Goal: Task Accomplishment & Management: Manage account settings

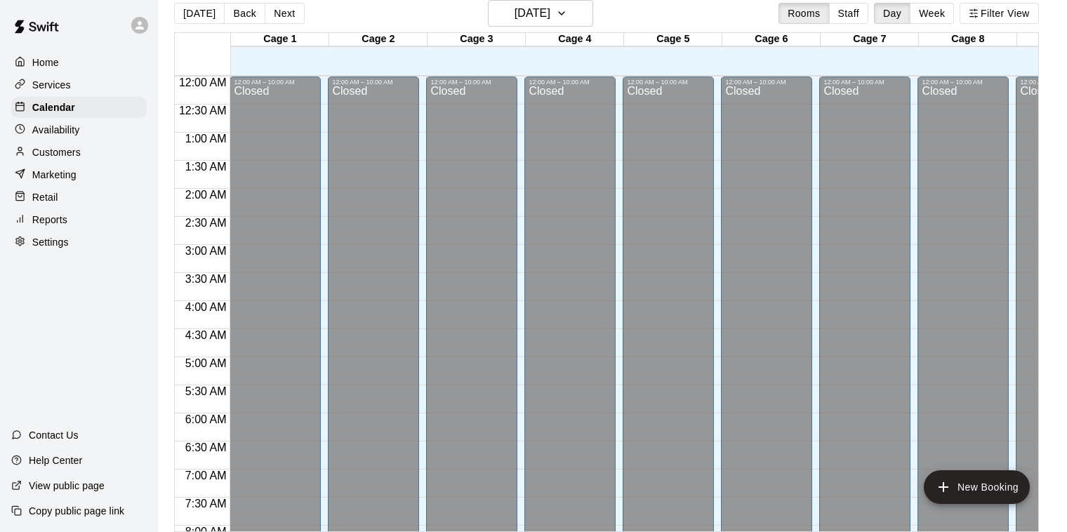
scroll to position [759, 0]
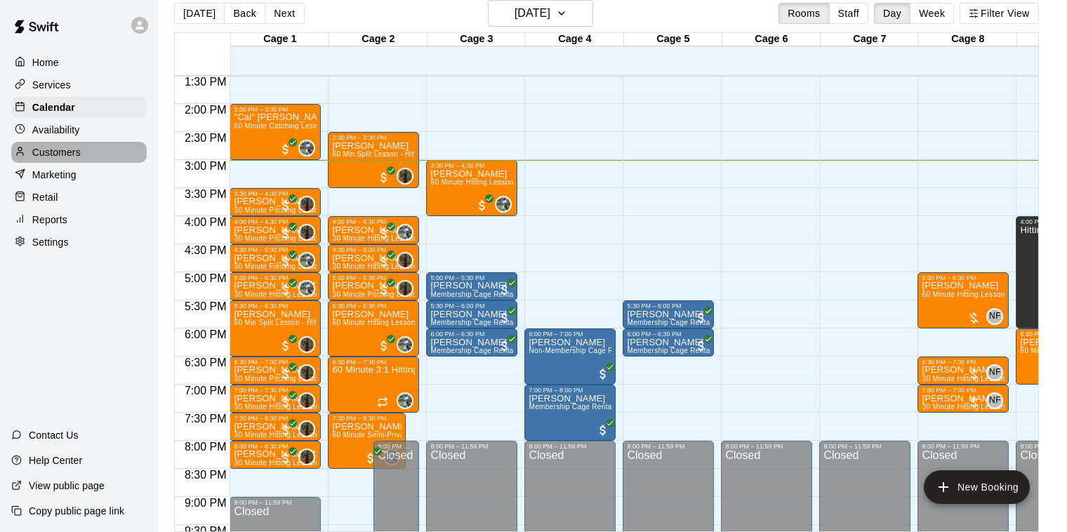
click at [60, 152] on p "Customers" at bounding box center [56, 152] width 48 height 14
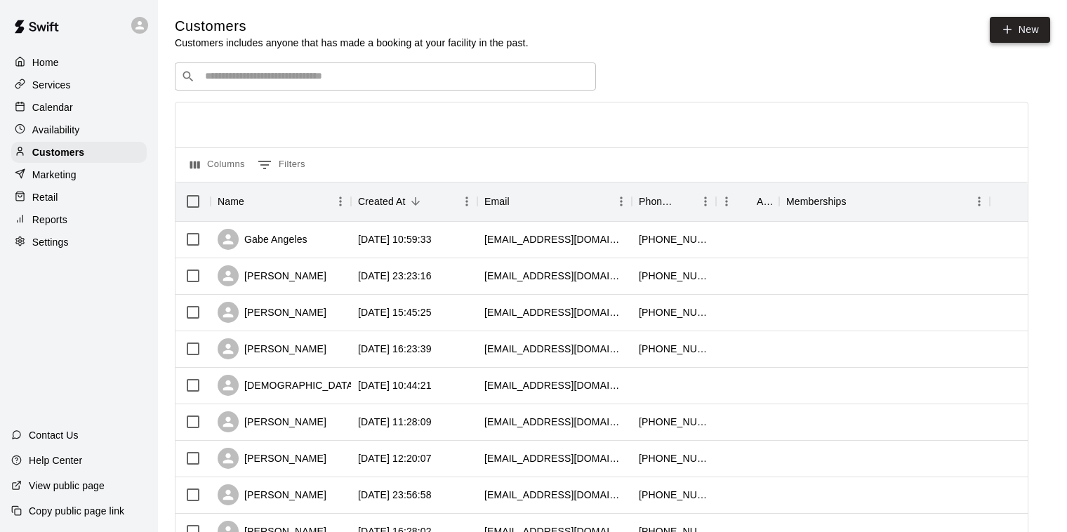
click at [1023, 24] on link "New" at bounding box center [1020, 30] width 60 height 26
select select "**"
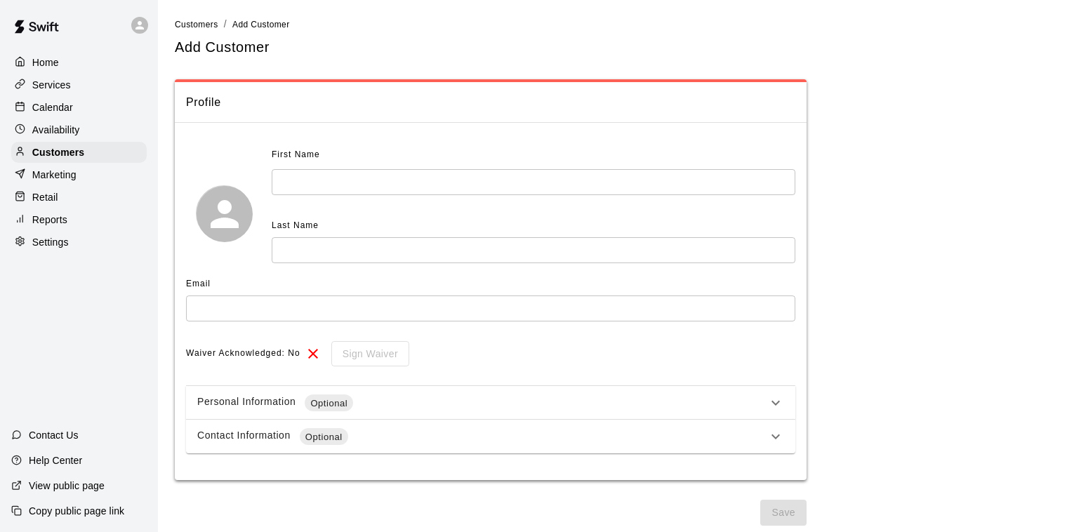
click at [367, 182] on input "text" at bounding box center [534, 182] width 524 height 26
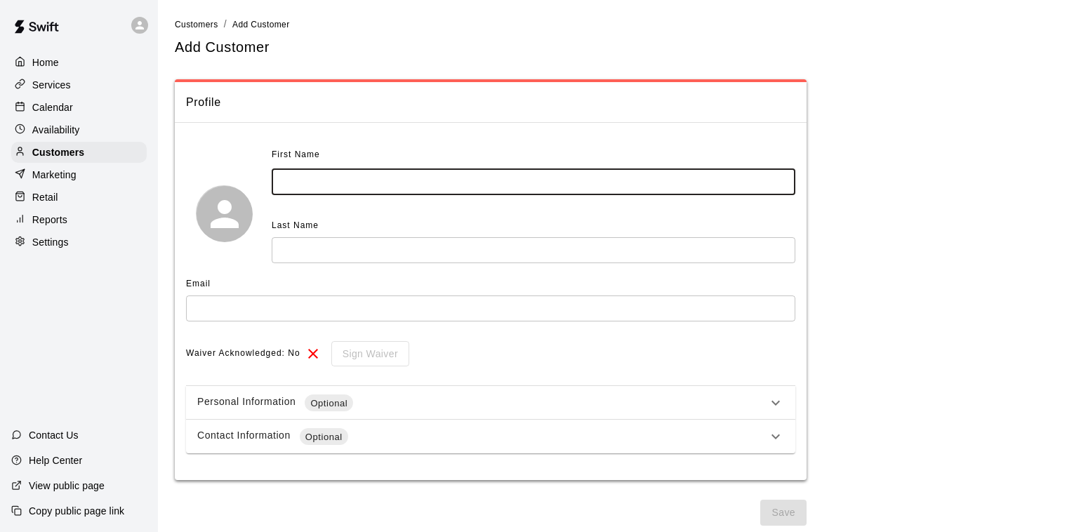
type input "*"
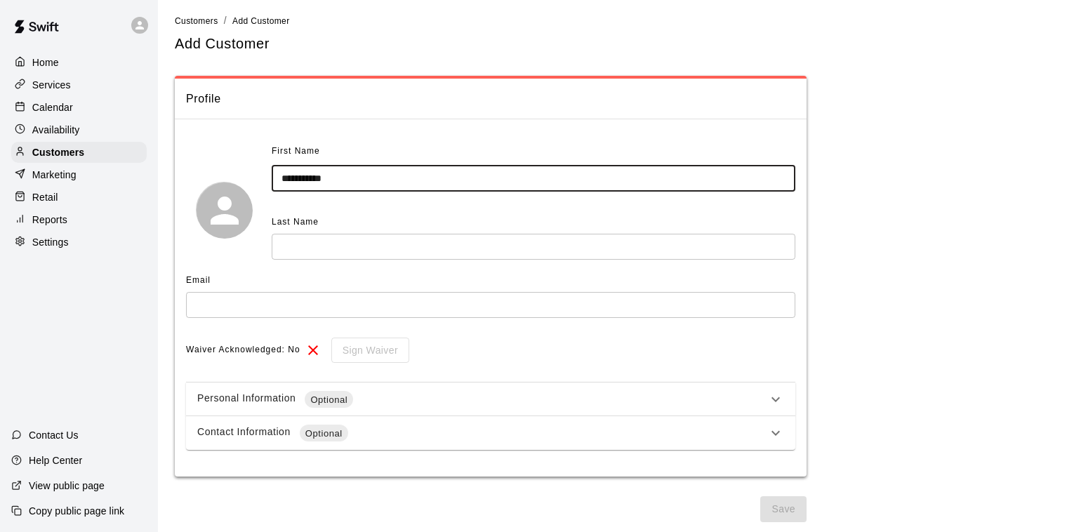
type input "**********"
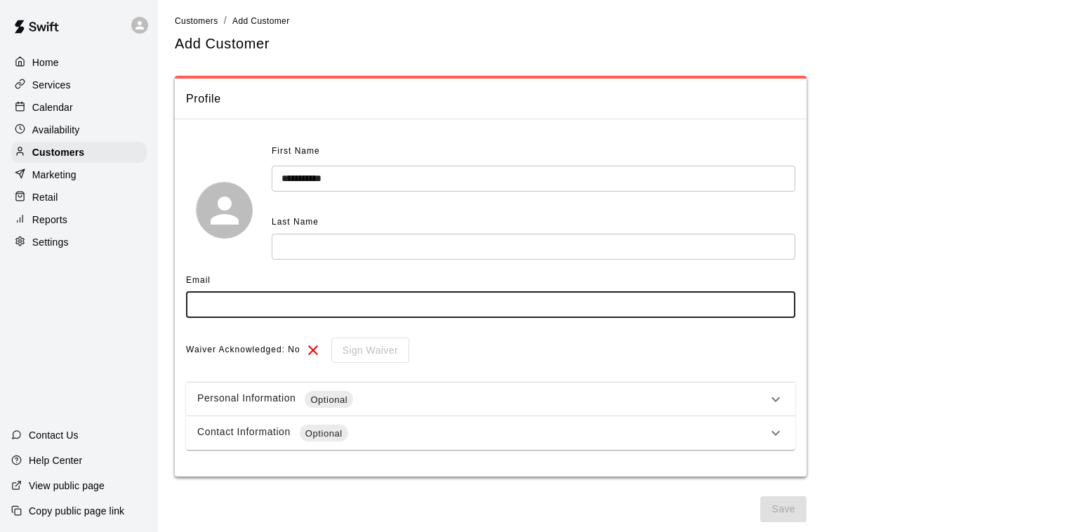
click at [311, 311] on input "text" at bounding box center [491, 305] width 610 height 26
type input "**********"
click at [313, 252] on input "text" at bounding box center [534, 247] width 524 height 26
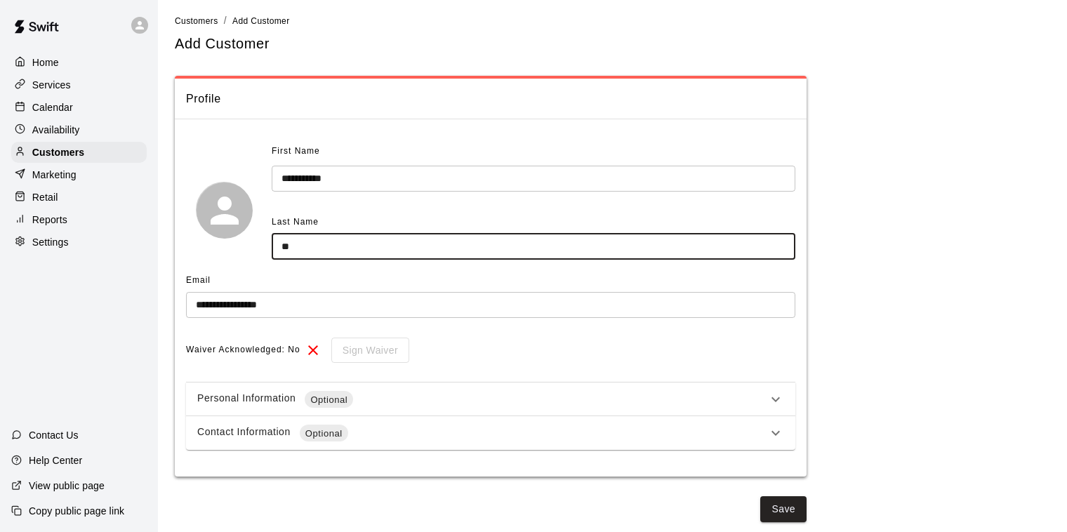
type input "*"
click at [364, 167] on input "**********" at bounding box center [534, 179] width 524 height 26
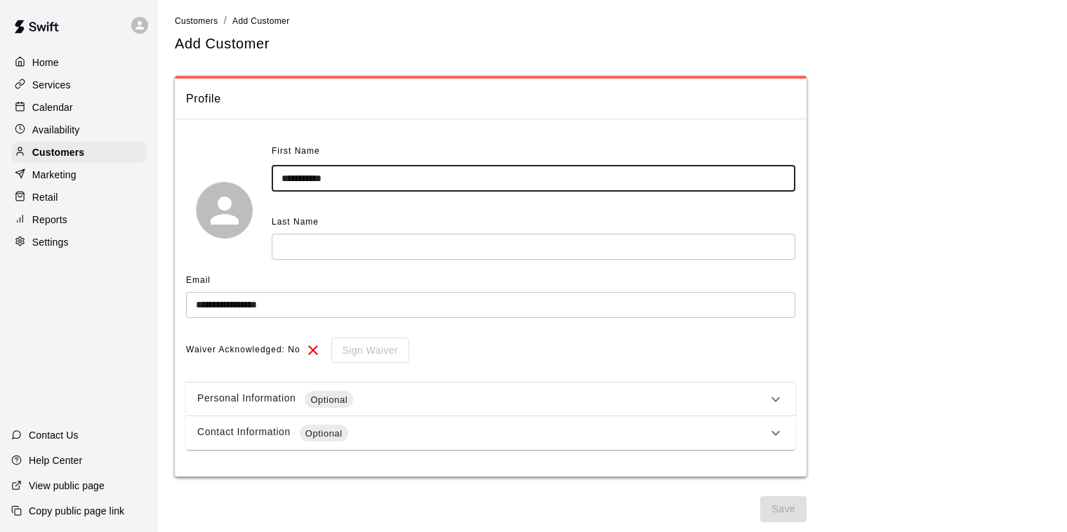
click at [362, 174] on input "**********" at bounding box center [534, 179] width 524 height 26
type input "***"
click at [301, 247] on input "text" at bounding box center [534, 247] width 524 height 26
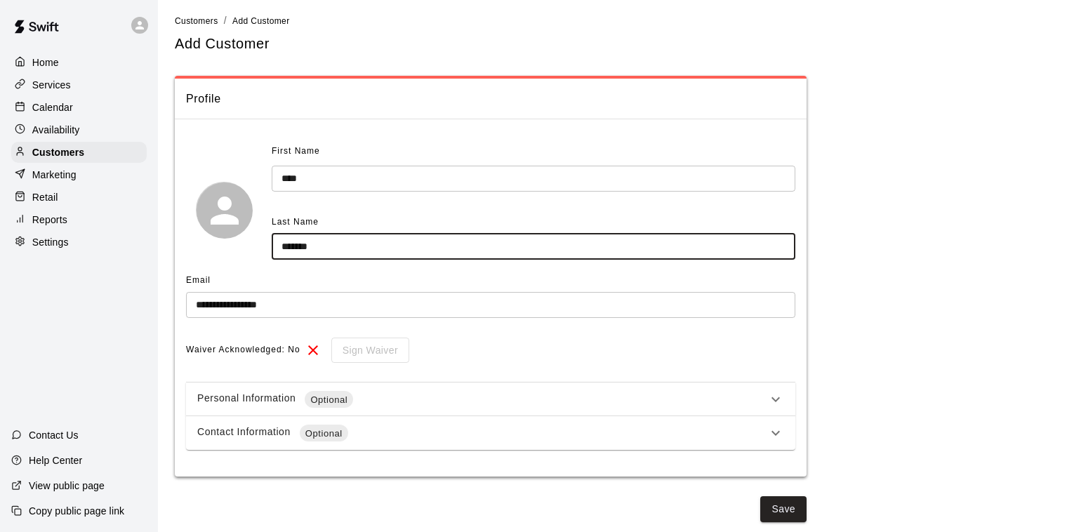
type input "*******"
click at [796, 511] on button "Save" at bounding box center [784, 510] width 46 height 26
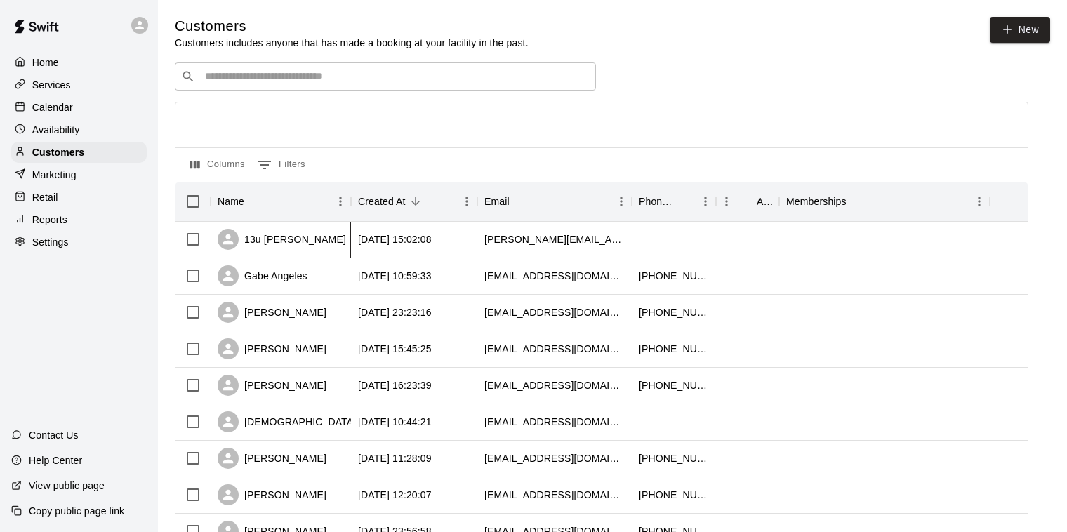
click at [278, 235] on div "13u [PERSON_NAME]" at bounding box center [282, 239] width 129 height 21
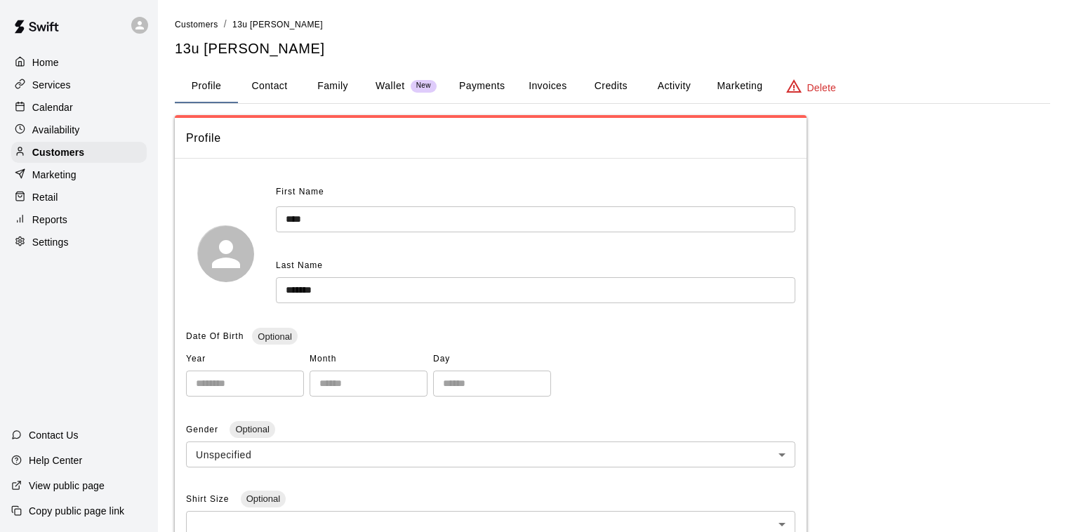
click at [470, 88] on button "Payments" at bounding box center [482, 87] width 68 height 34
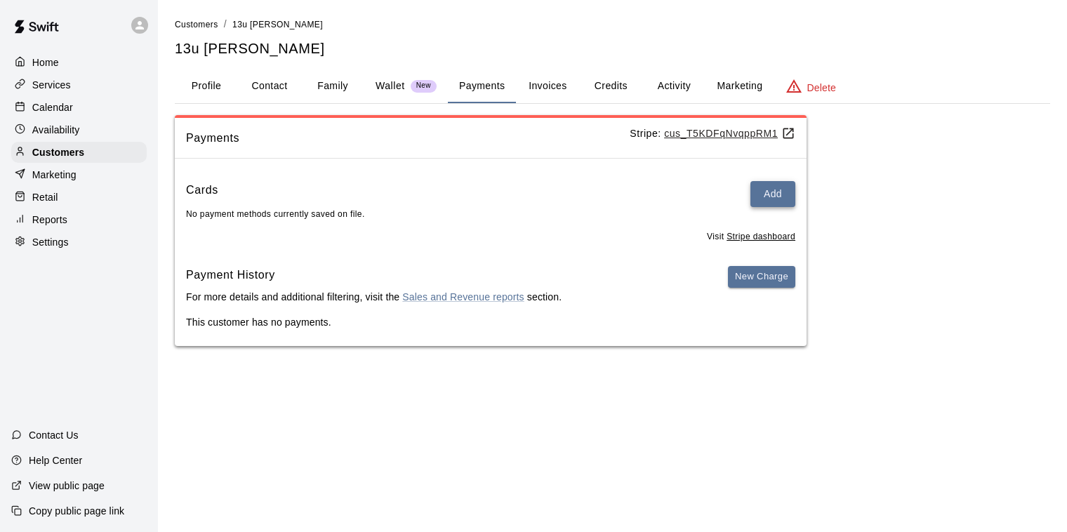
click at [761, 181] on button "Add" at bounding box center [773, 194] width 45 height 26
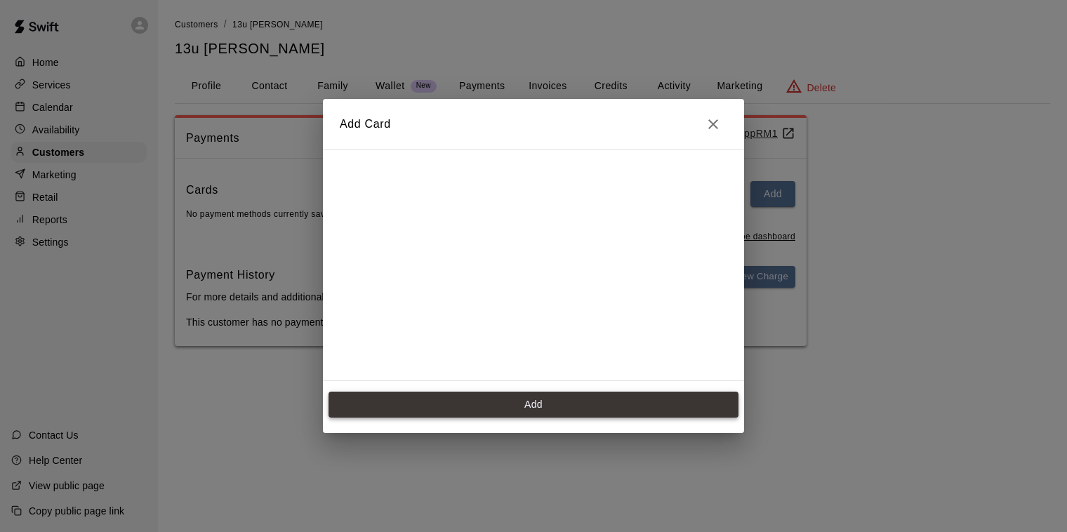
click at [567, 401] on button "Add" at bounding box center [534, 405] width 410 height 26
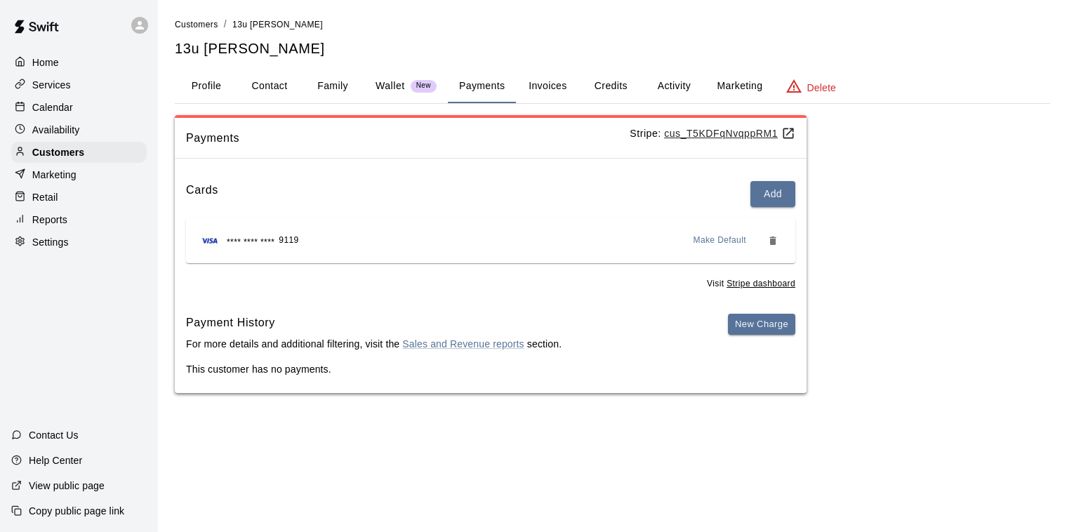
click at [67, 131] on p "Availability" at bounding box center [56, 130] width 48 height 14
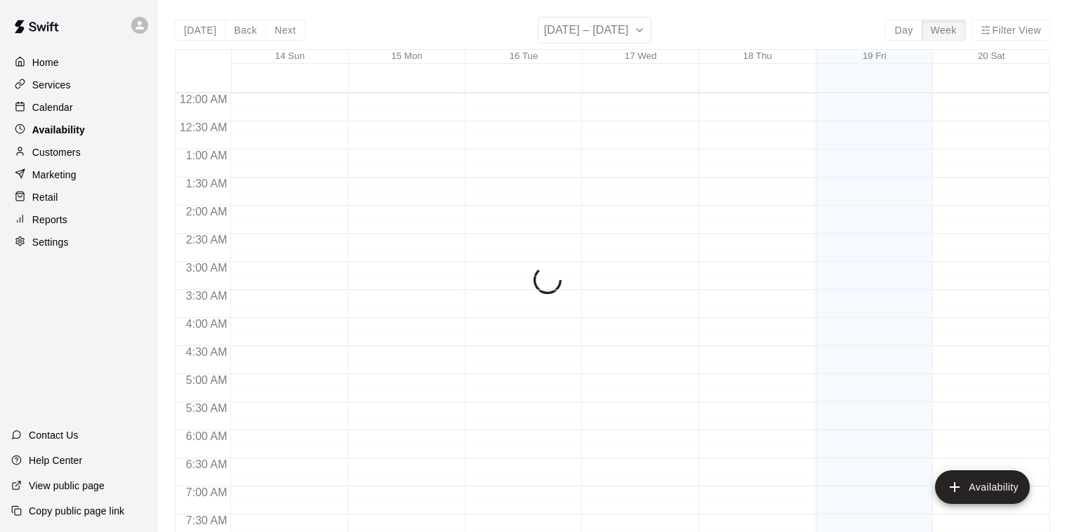
scroll to position [846, 0]
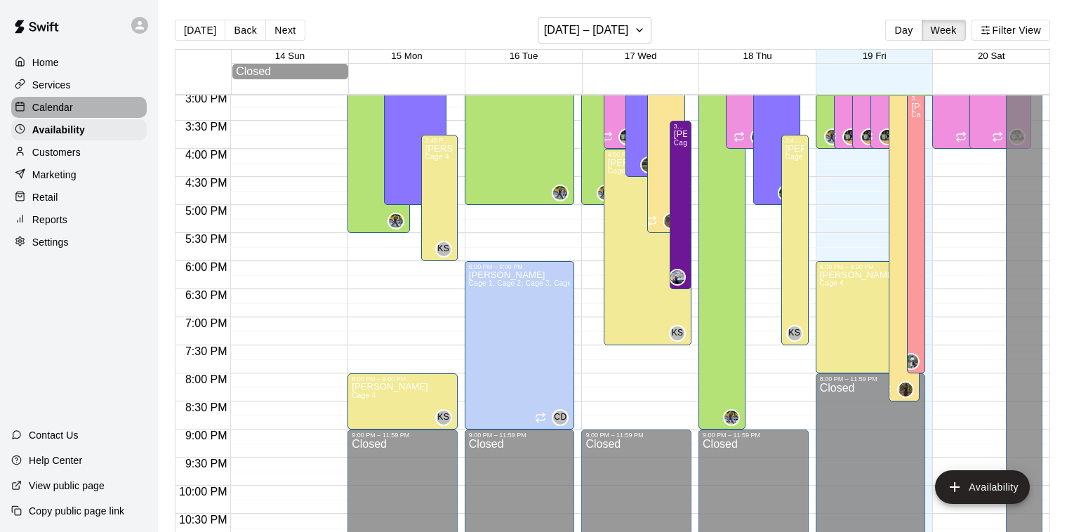
click at [82, 101] on div "Calendar" at bounding box center [79, 107] width 136 height 21
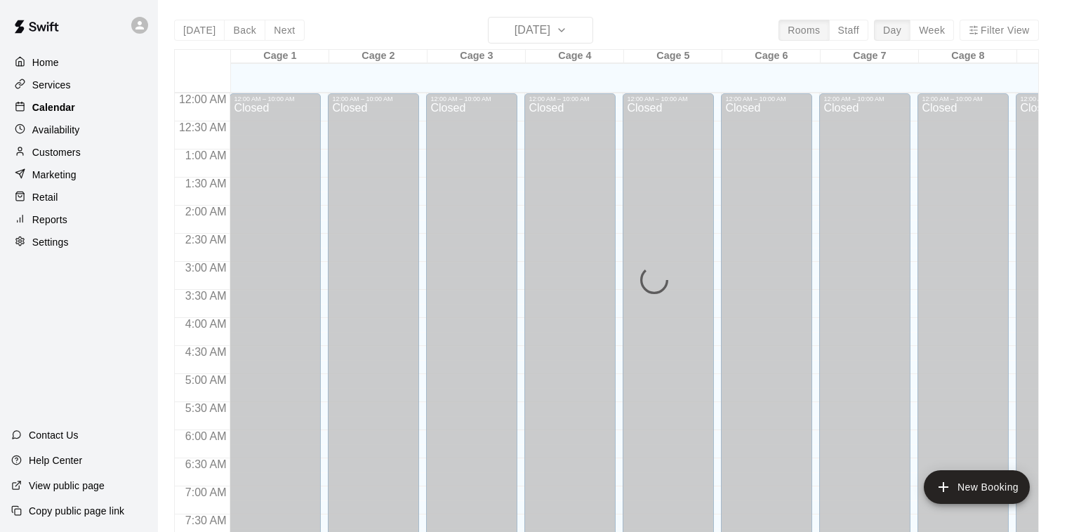
scroll to position [846, 0]
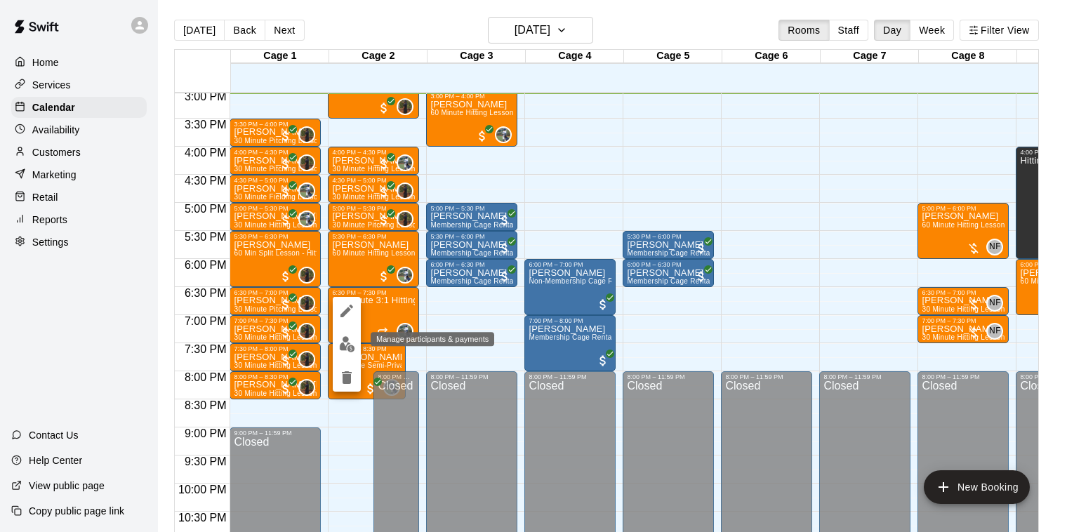
click at [346, 341] on img "edit" at bounding box center [347, 344] width 16 height 16
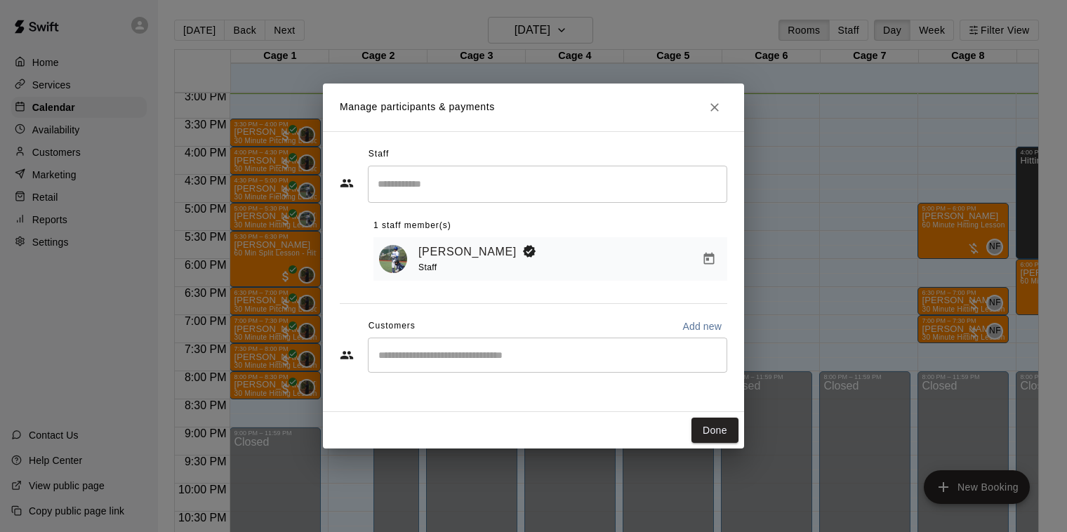
click at [435, 349] on input "Start typing to search customers..." at bounding box center [547, 355] width 347 height 14
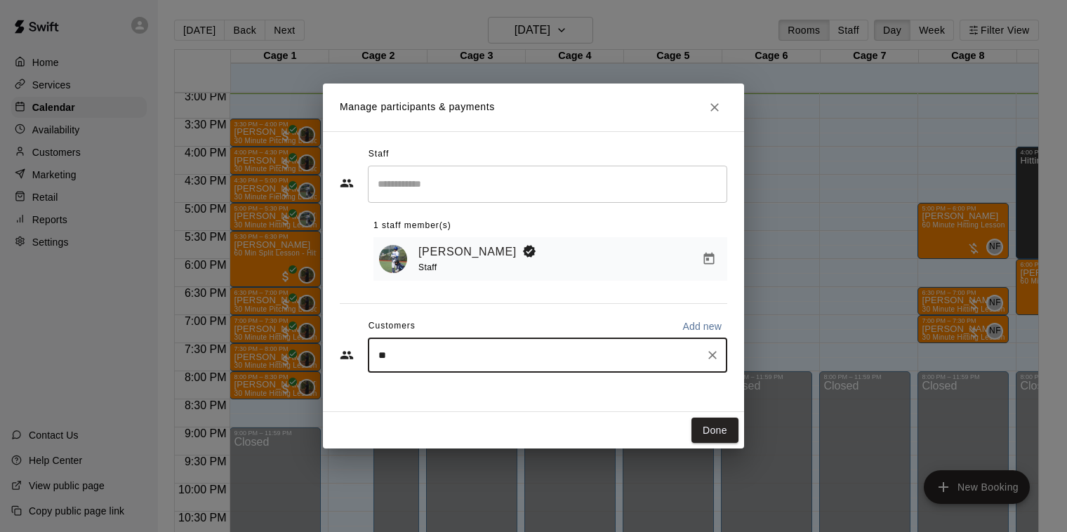
type input "*"
type input "****"
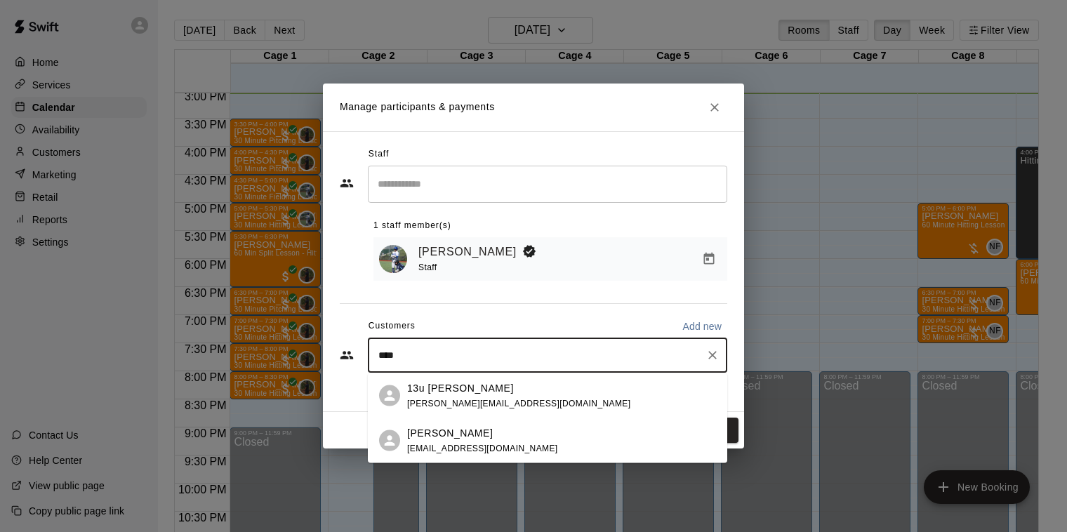
click at [446, 400] on span "[PERSON_NAME][EMAIL_ADDRESS][DOMAIN_NAME]" at bounding box center [518, 403] width 223 height 10
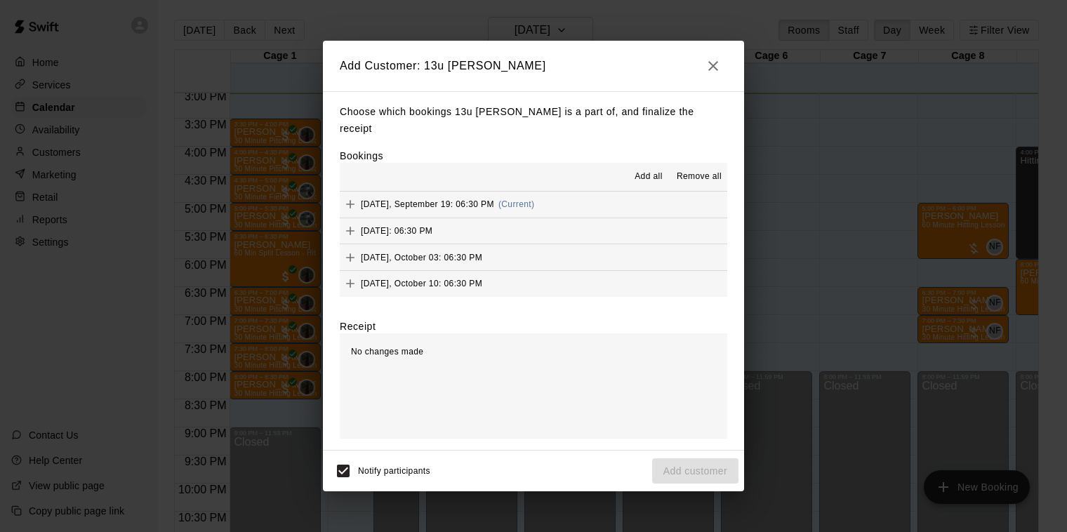
click at [437, 199] on span "[DATE], September 19: 06:30 PM" at bounding box center [427, 204] width 133 height 10
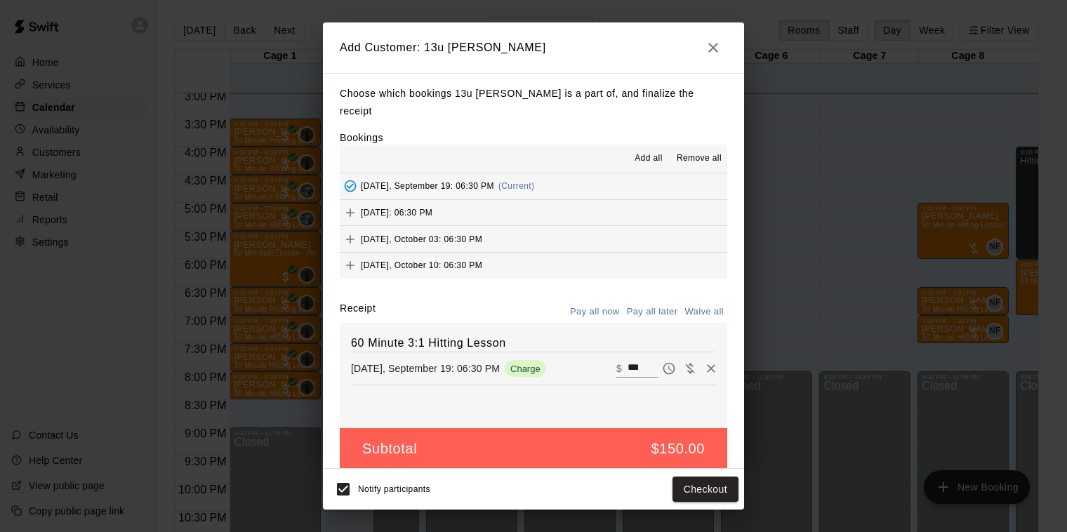
click at [632, 301] on button "Pay all later" at bounding box center [653, 312] width 58 height 22
click at [714, 489] on button "Add customer" at bounding box center [695, 490] width 86 height 26
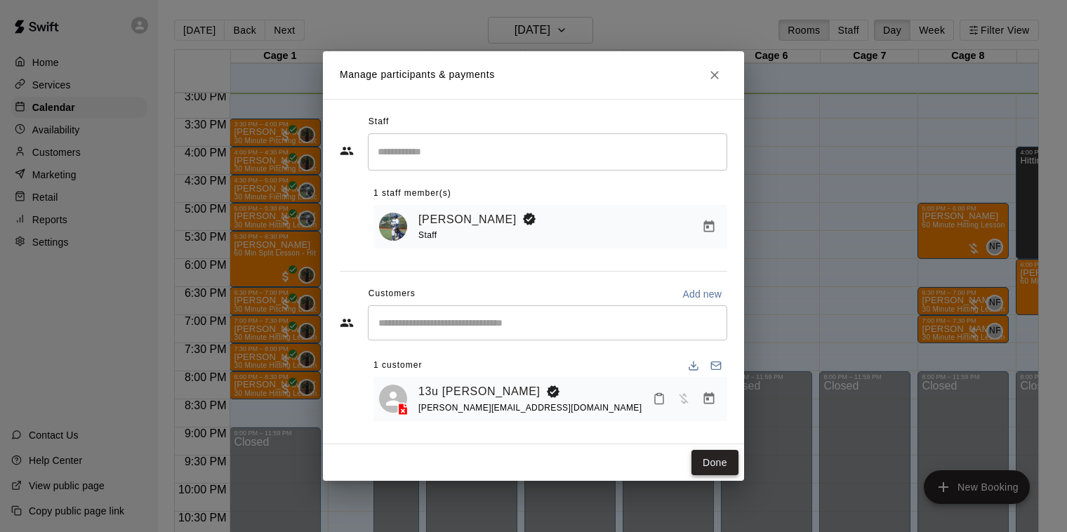
click at [718, 468] on button "Done" at bounding box center [715, 463] width 47 height 26
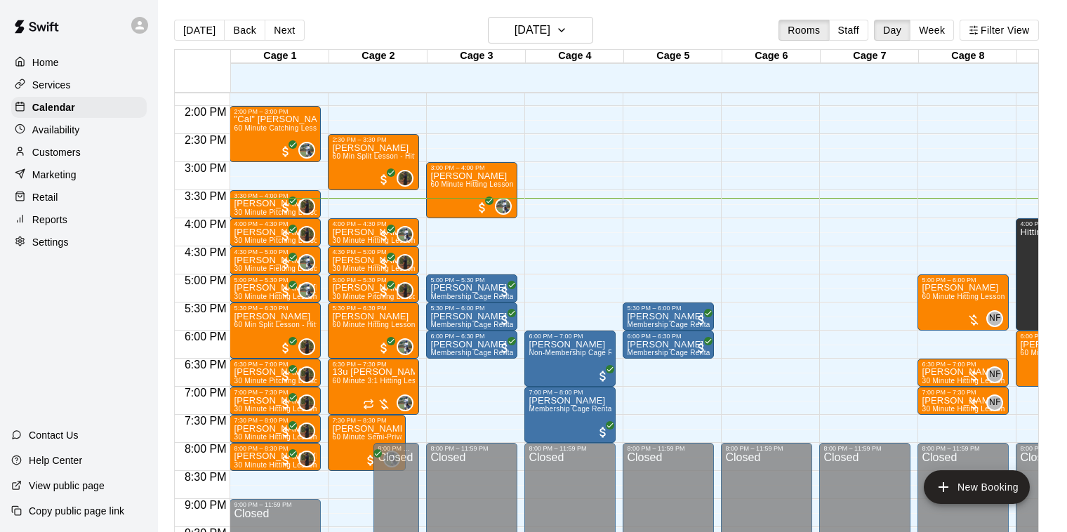
scroll to position [775, 0]
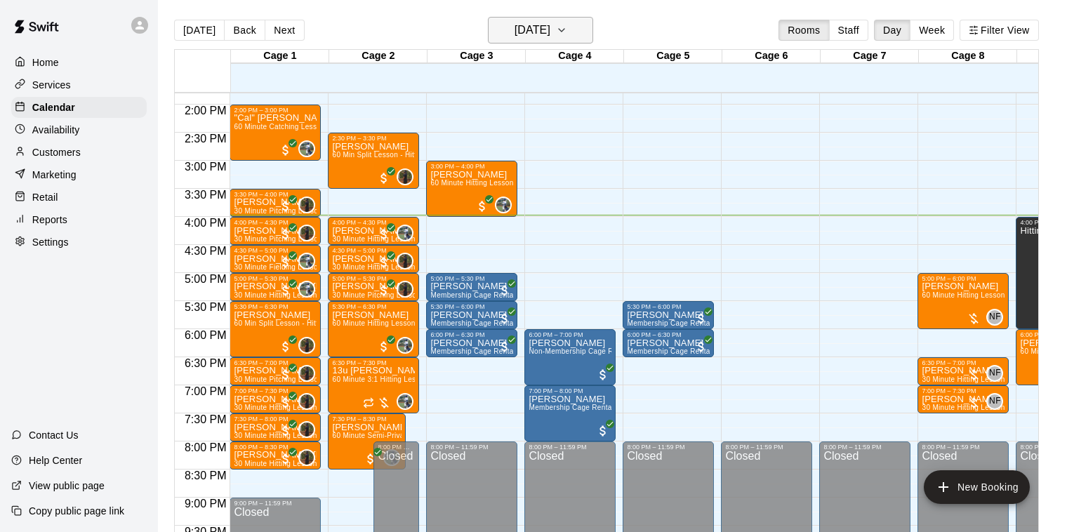
click at [567, 30] on icon "button" at bounding box center [561, 30] width 11 height 17
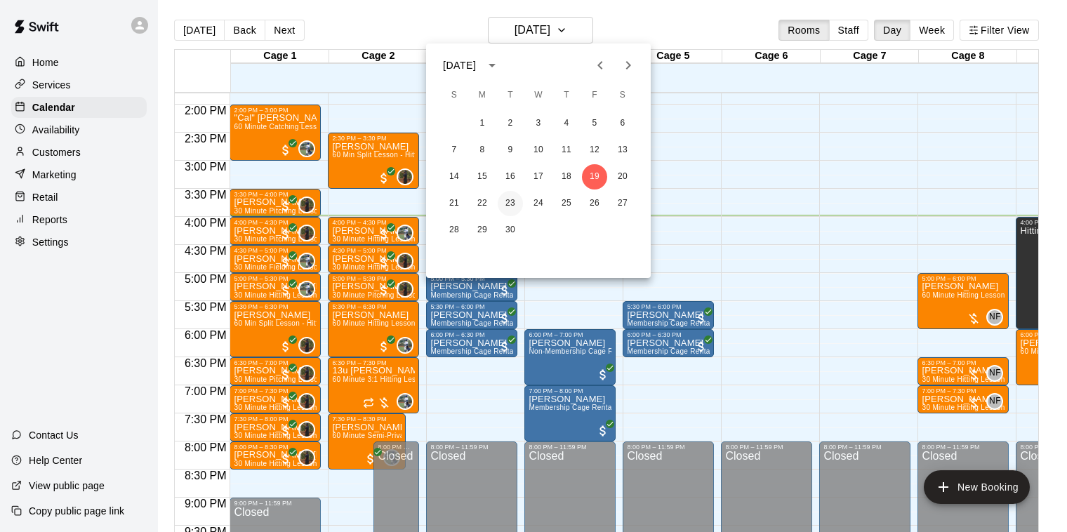
click at [509, 203] on button "23" at bounding box center [510, 203] width 25 height 25
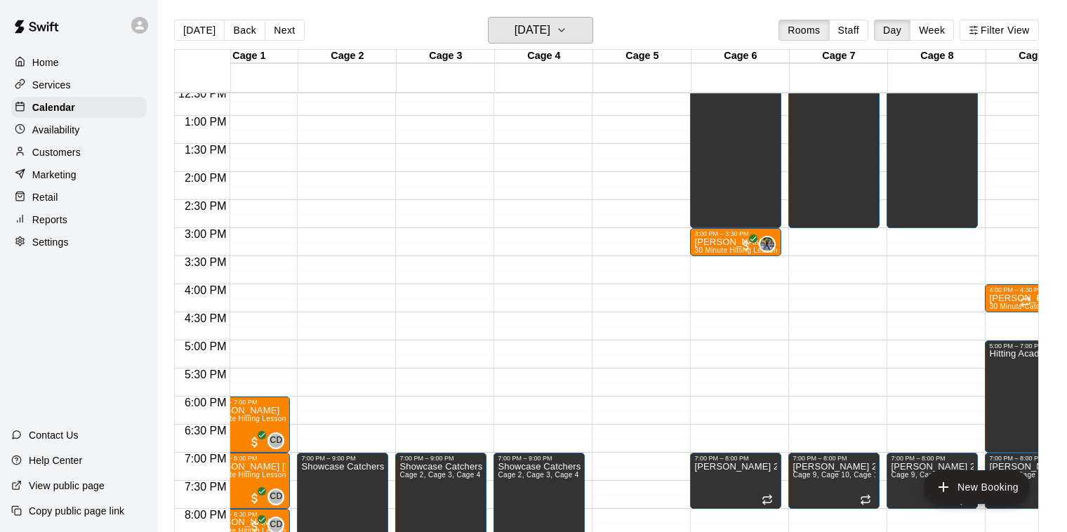
scroll to position [0, 27]
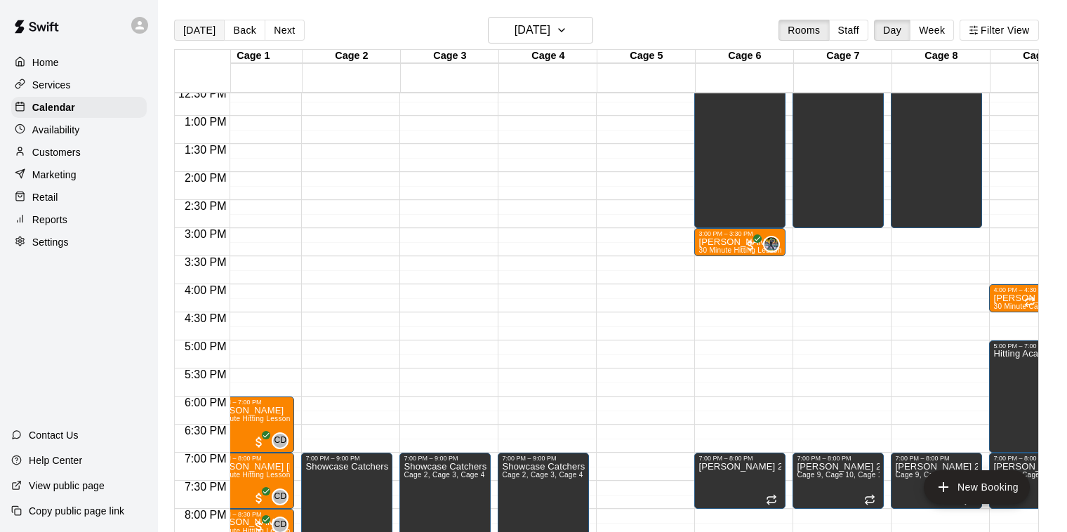
click at [203, 34] on button "[DATE]" at bounding box center [199, 30] width 51 height 21
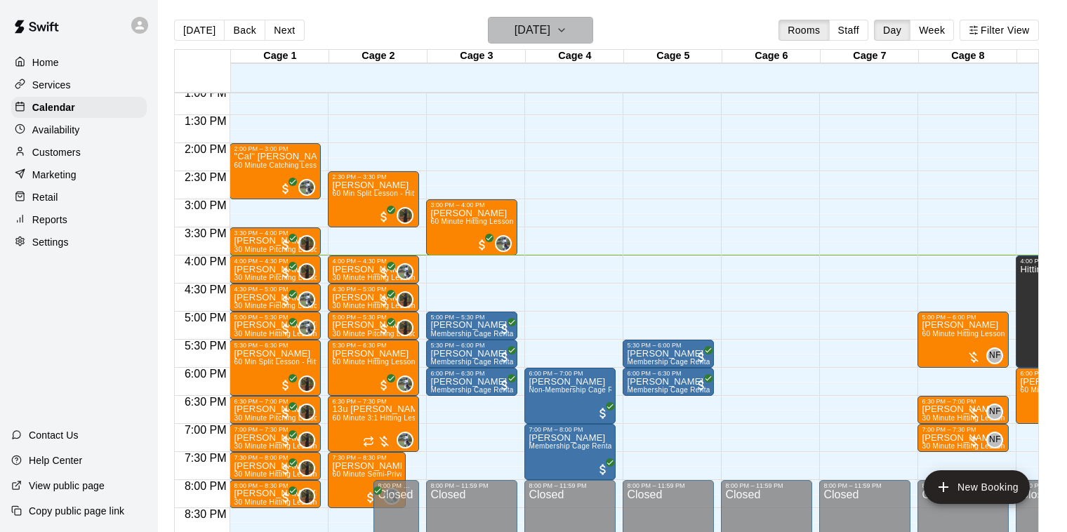
click at [551, 29] on h6 "[DATE]" at bounding box center [533, 30] width 36 height 20
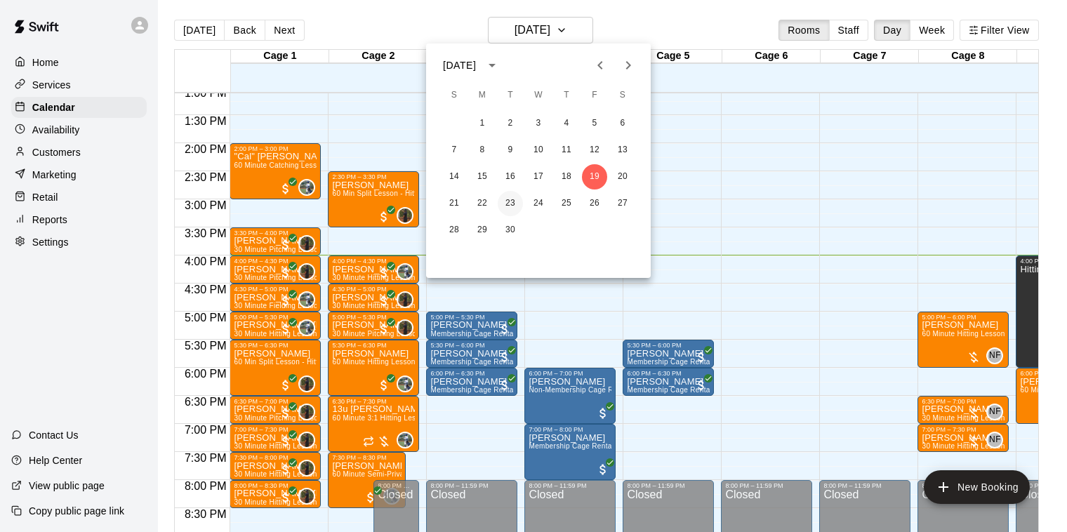
click at [506, 206] on button "23" at bounding box center [510, 203] width 25 height 25
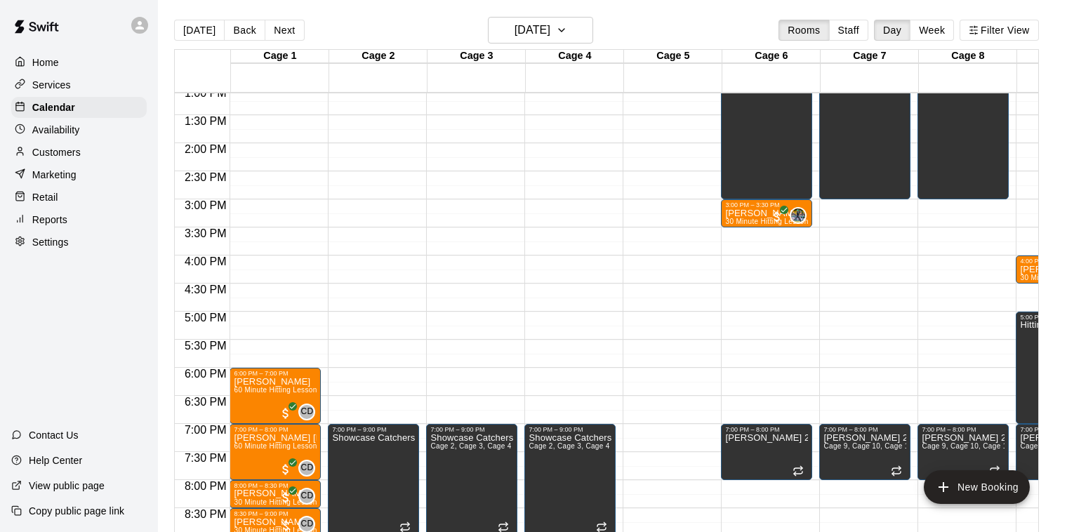
click at [841, 206] on div "12:00 AM – 10:00 AM Closed 10:00 AM – 3:00 PM specialty camp Cage 6, Cage 7, Ca…" at bounding box center [865, 31] width 91 height 1348
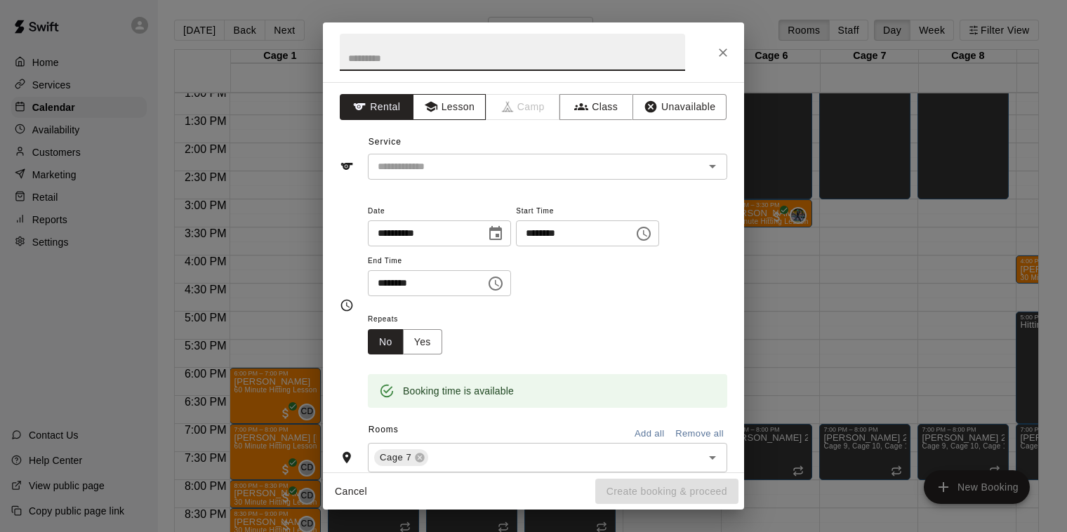
click at [442, 115] on button "Lesson" at bounding box center [450, 107] width 74 height 26
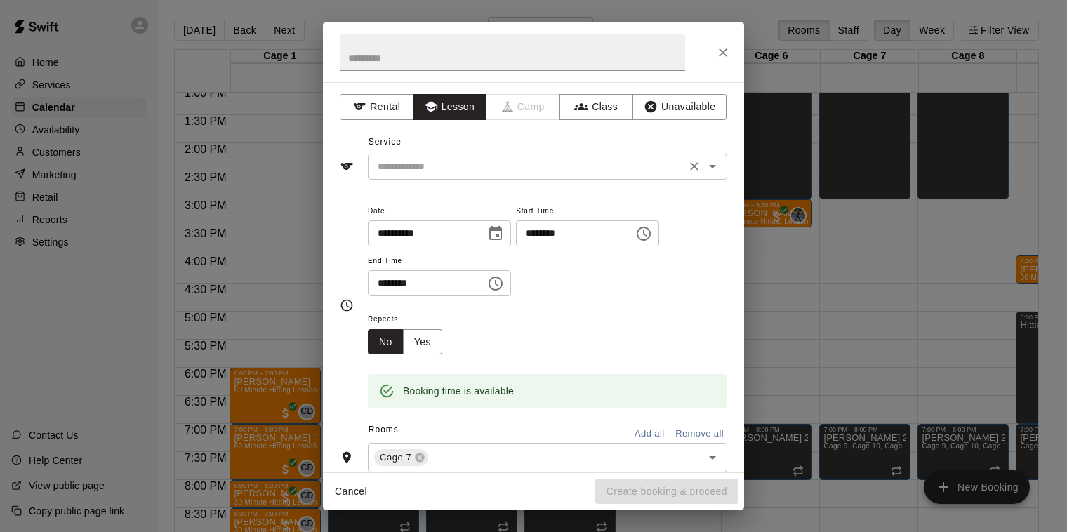
click at [564, 172] on input "text" at bounding box center [527, 167] width 310 height 18
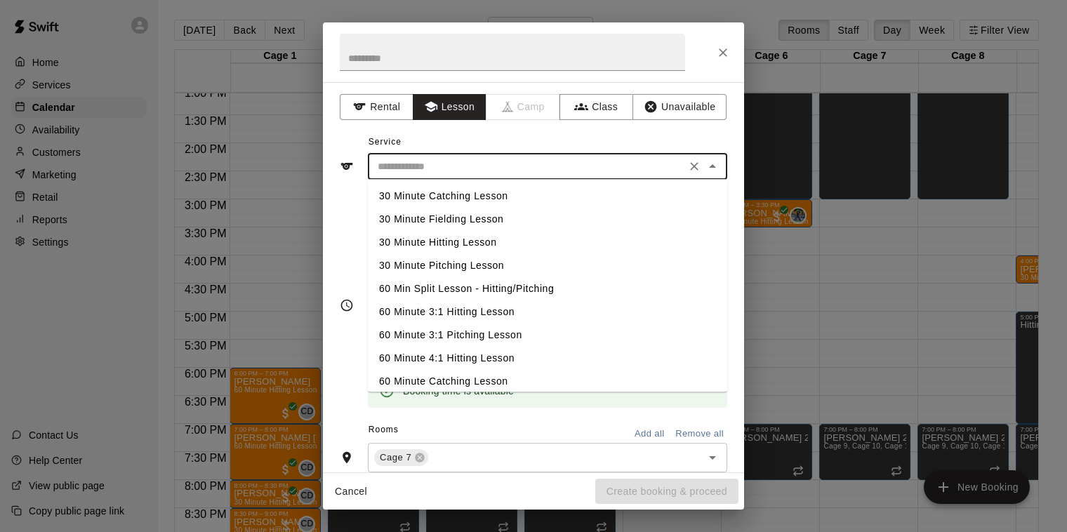
scroll to position [17, 0]
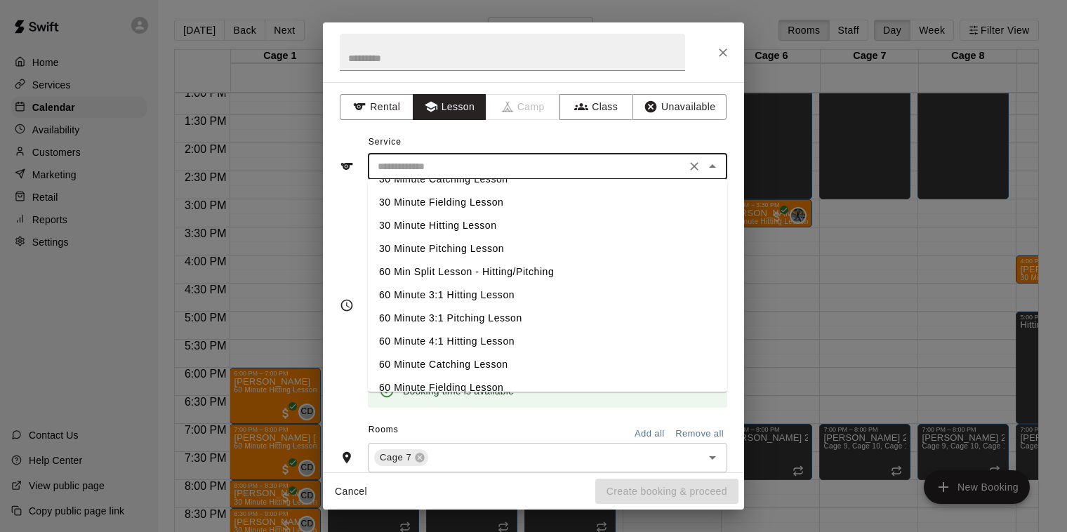
click at [475, 181] on li "30 Minute Catching Lesson" at bounding box center [548, 179] width 360 height 23
type input "**********"
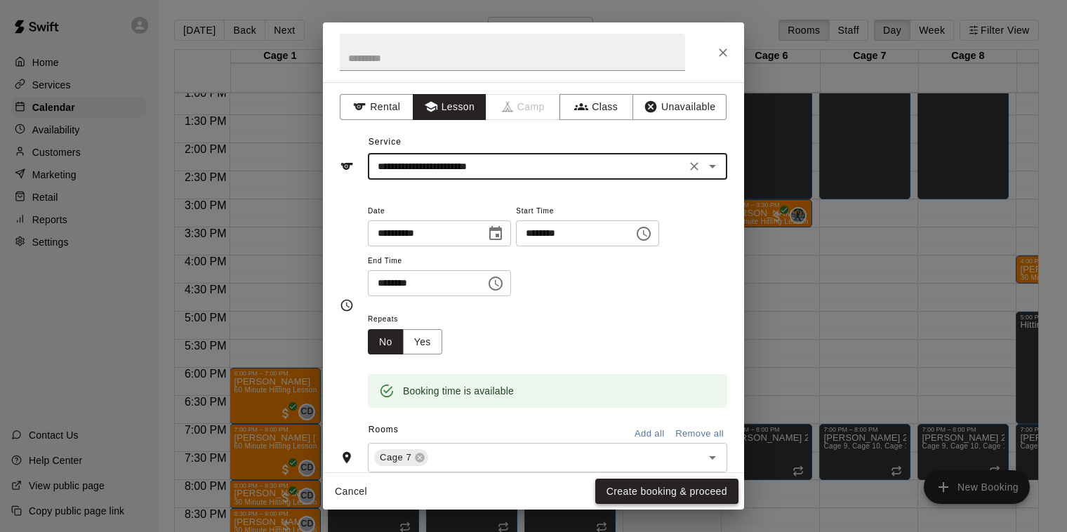
click at [658, 491] on button "Create booking & proceed" at bounding box center [667, 492] width 143 height 26
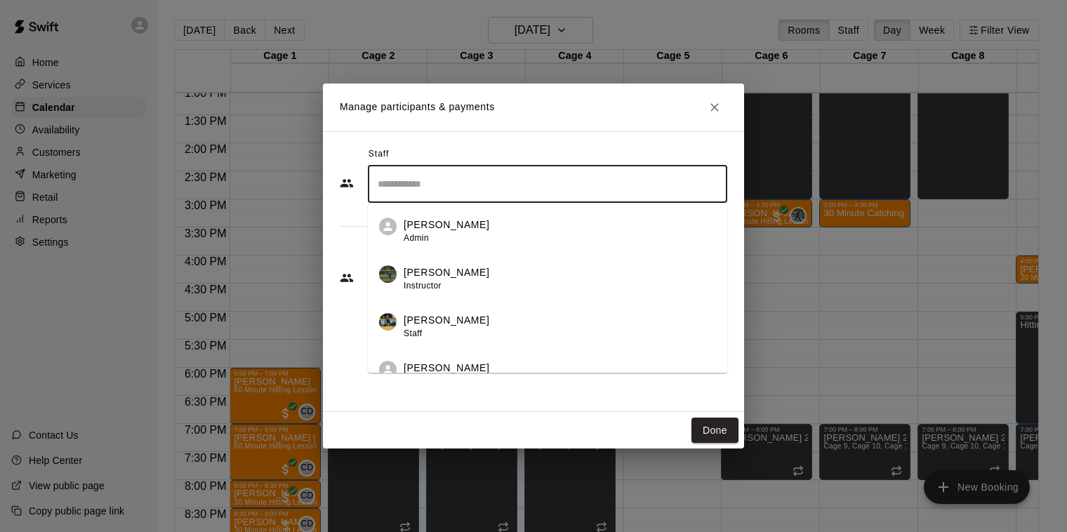
click at [475, 185] on input "Search staff" at bounding box center [547, 184] width 347 height 25
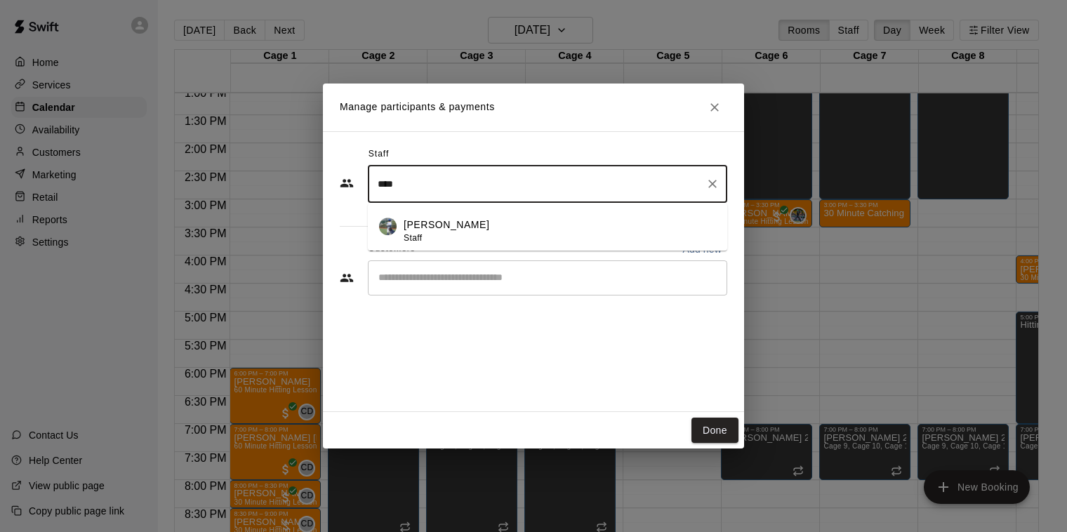
click at [442, 238] on div "[PERSON_NAME] Staff" at bounding box center [447, 231] width 86 height 27
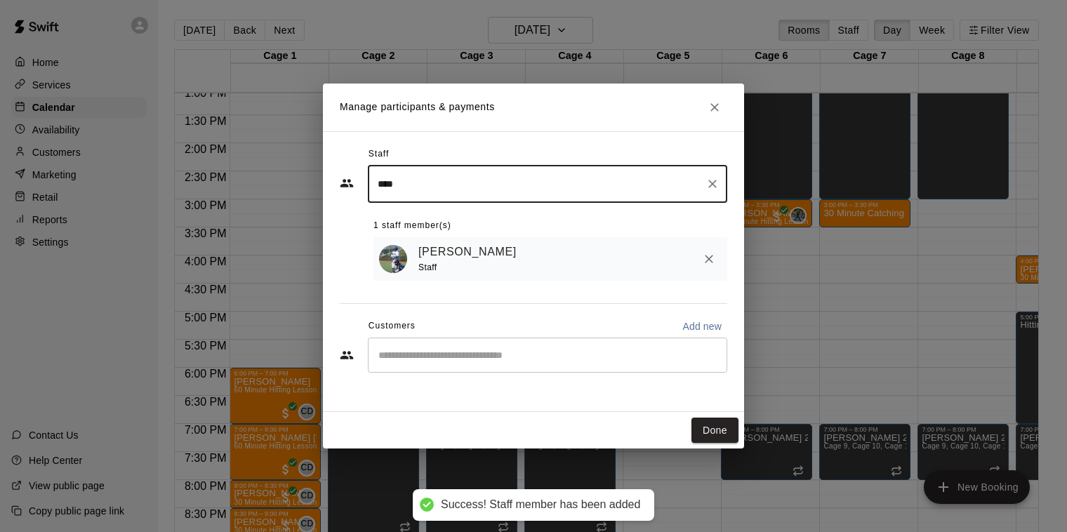
type input "****"
click at [471, 353] on input "Start typing to search customers..." at bounding box center [547, 355] width 347 height 14
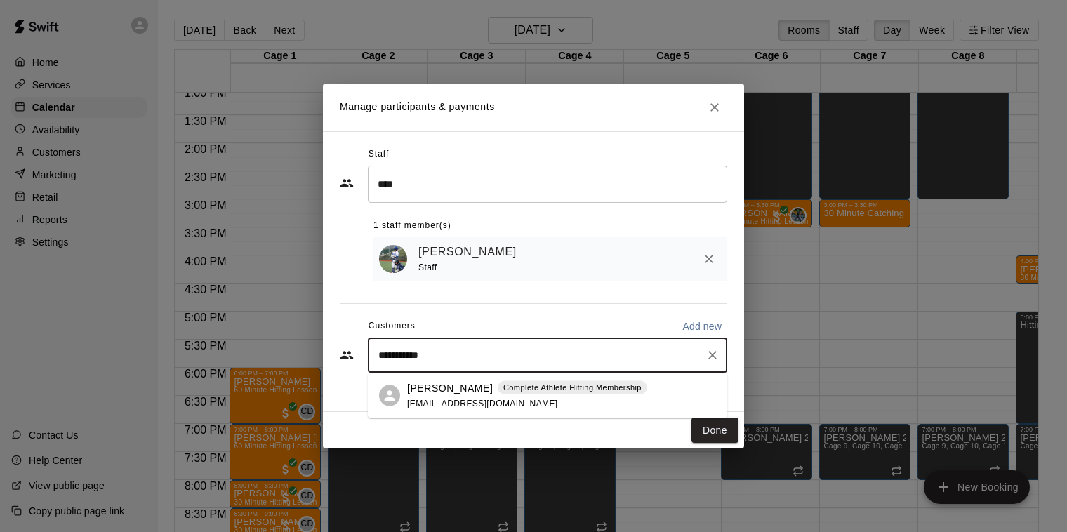
type input "**********"
click at [482, 383] on div "[PERSON_NAME] Complete Athlete Hitting Membership" at bounding box center [527, 388] width 240 height 15
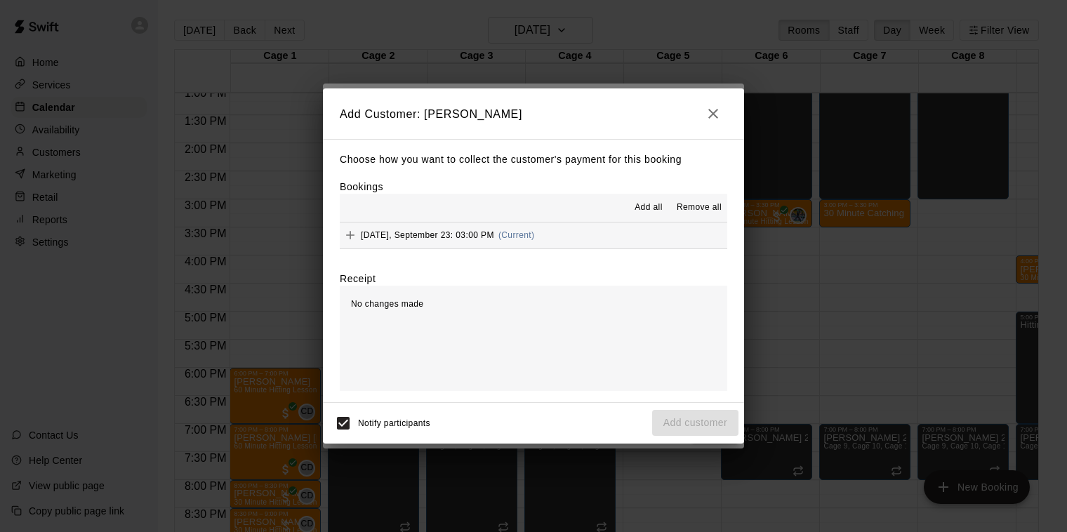
click at [438, 229] on div "[DATE], September 23: 03:00 PM (Current)" at bounding box center [437, 235] width 195 height 21
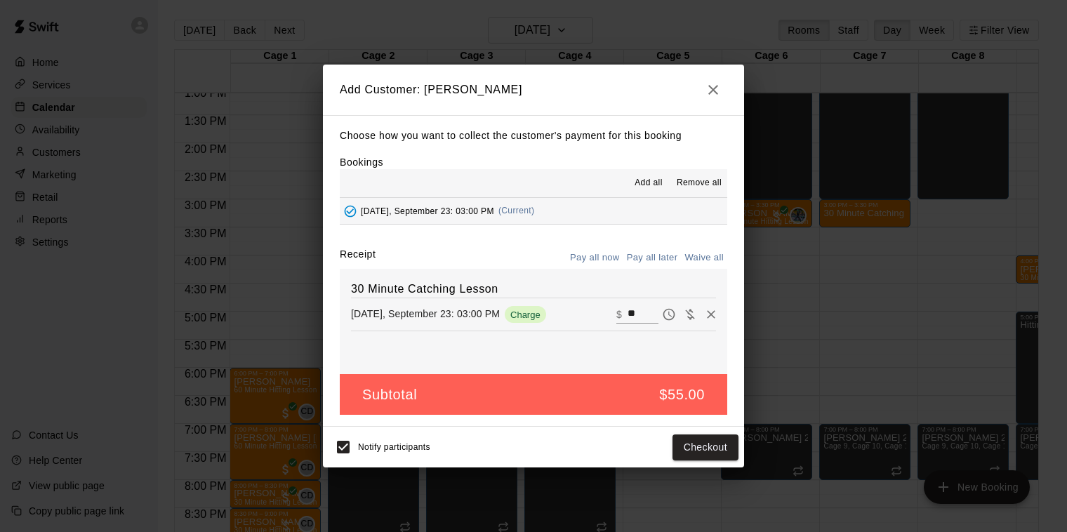
click at [659, 256] on button "Pay all later" at bounding box center [653, 258] width 58 height 22
click at [688, 443] on button "Add customer" at bounding box center [695, 448] width 86 height 26
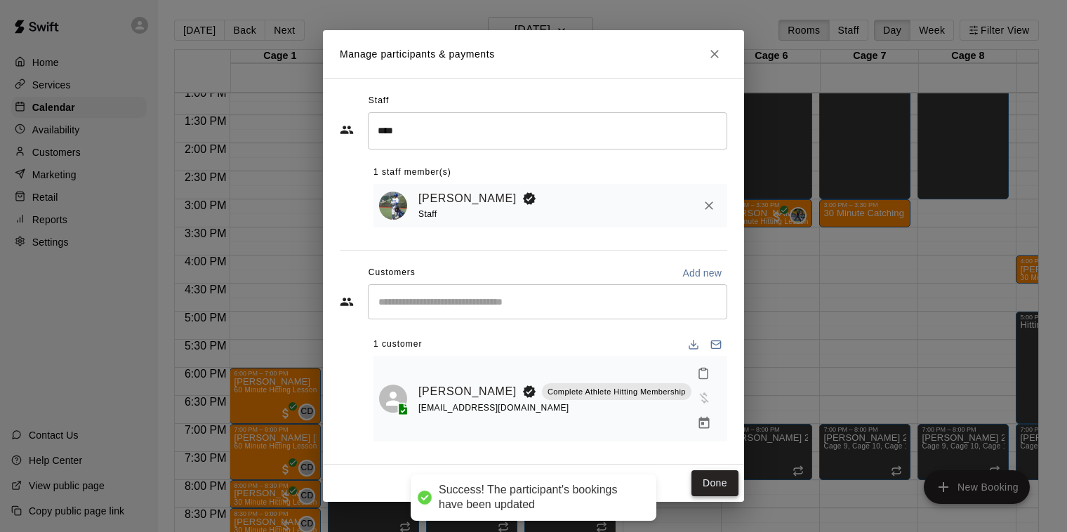
click at [709, 471] on button "Done" at bounding box center [715, 484] width 47 height 26
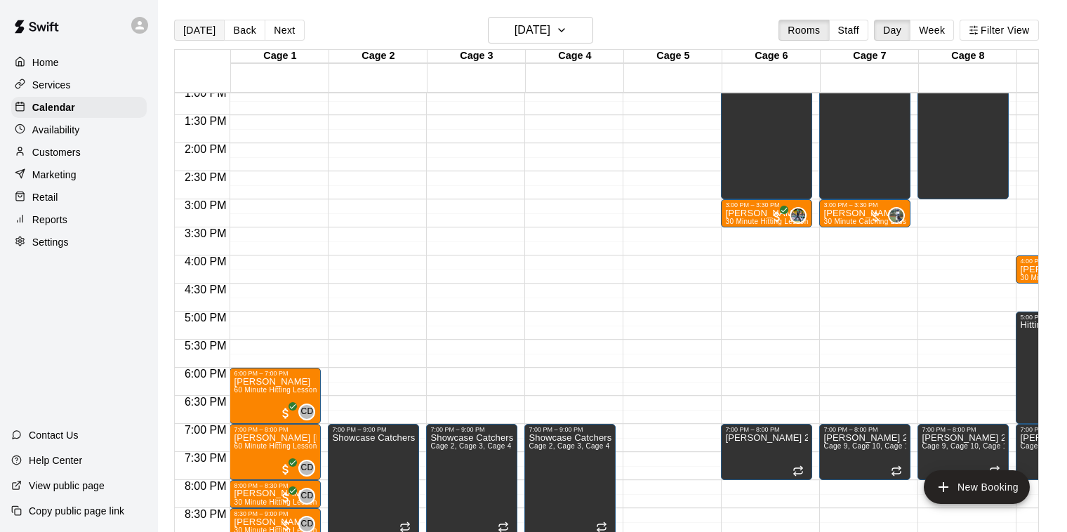
click at [182, 26] on button "[DATE]" at bounding box center [199, 30] width 51 height 21
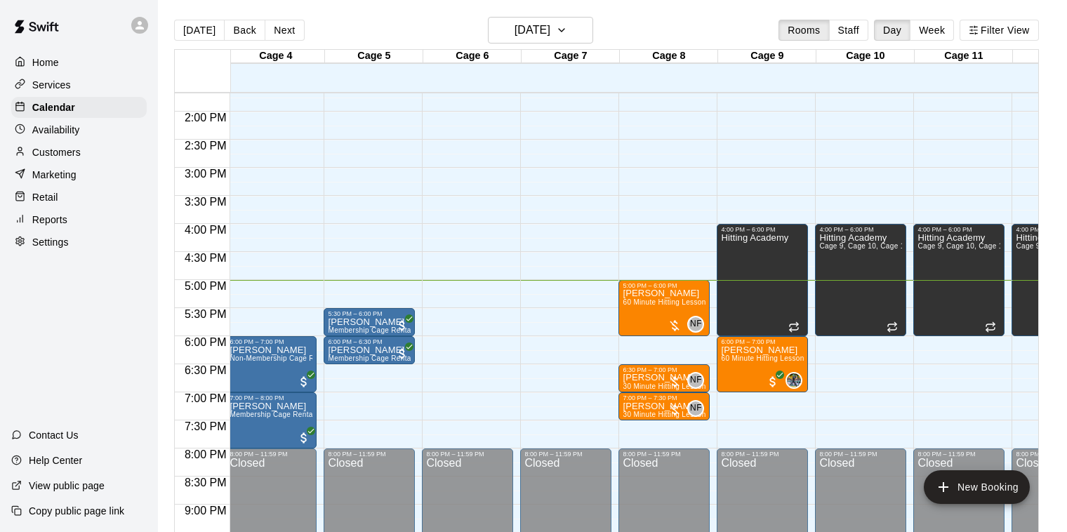
scroll to position [0, 302]
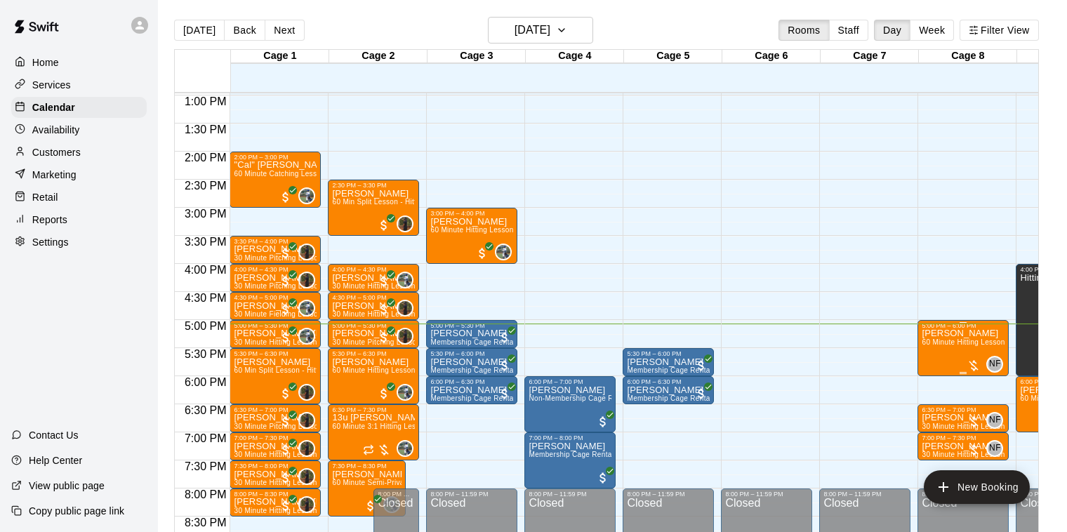
click at [957, 341] on span "60 Minute Hitting Lesson" at bounding box center [963, 343] width 83 height 8
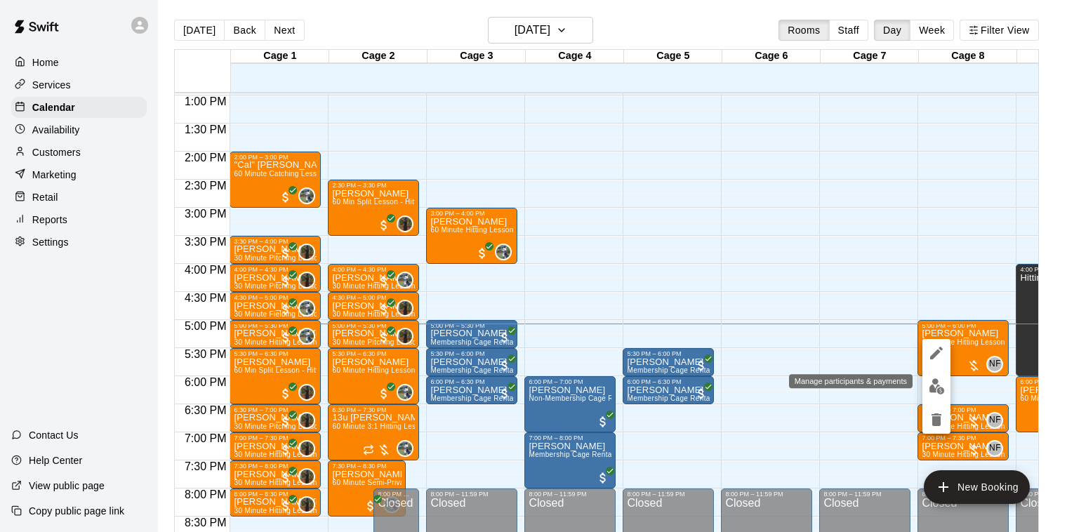
click at [940, 389] on img "edit" at bounding box center [937, 387] width 16 height 16
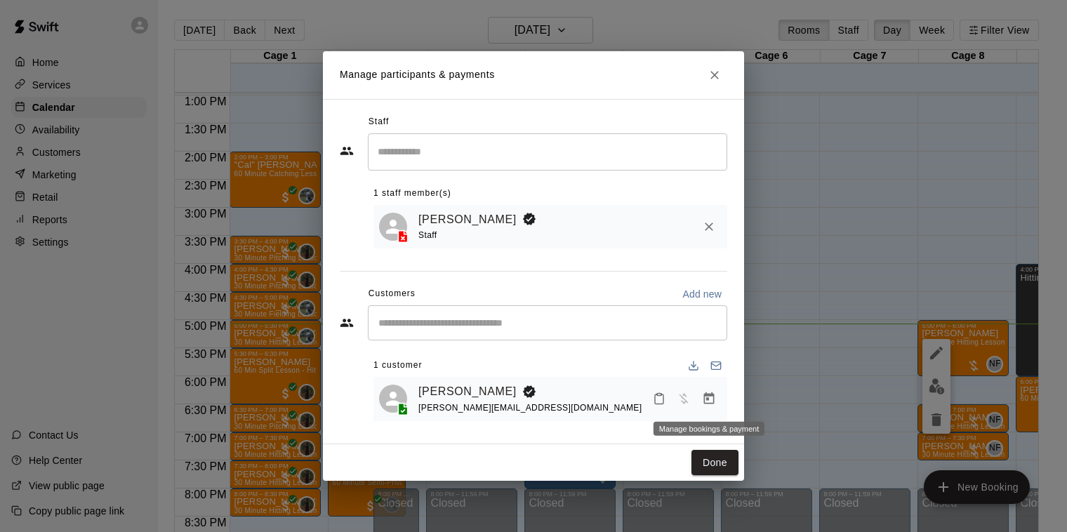
click at [714, 395] on icon "Manage bookings & payment" at bounding box center [709, 399] width 11 height 12
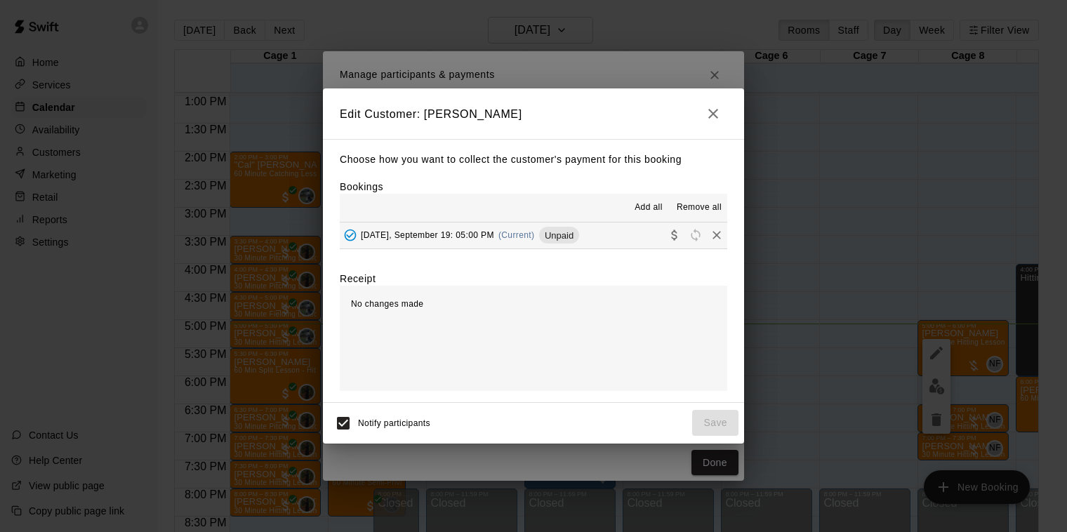
click at [516, 232] on span "(Current)" at bounding box center [517, 235] width 37 height 10
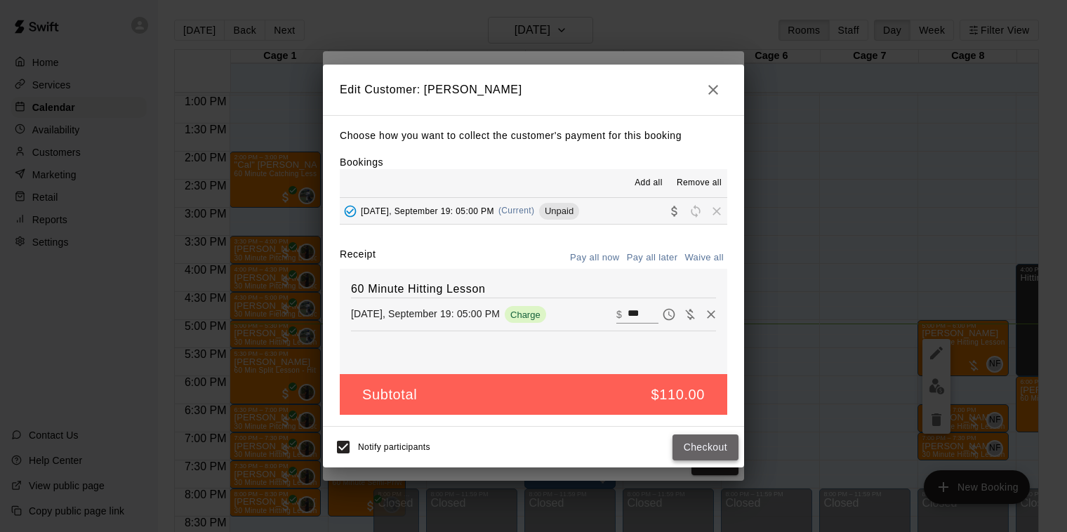
click at [707, 447] on button "Checkout" at bounding box center [706, 448] width 66 height 26
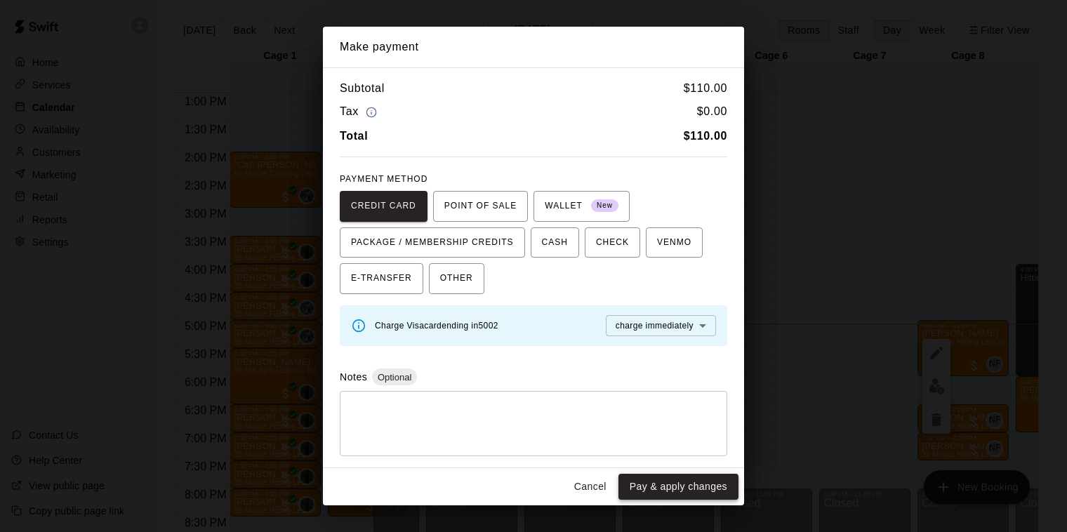
click at [682, 483] on button "Pay & apply changes" at bounding box center [679, 487] width 120 height 26
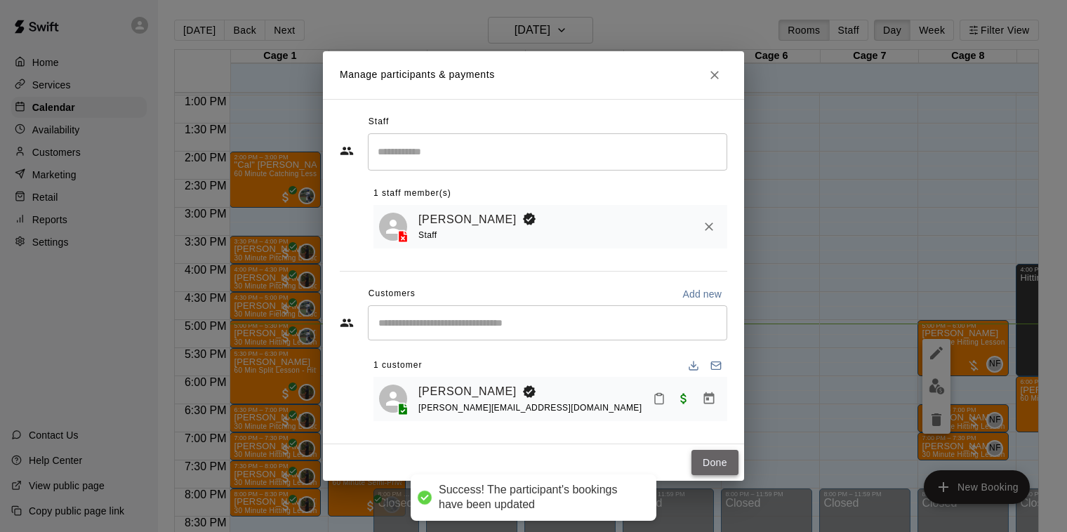
click at [710, 458] on button "Done" at bounding box center [715, 463] width 47 height 26
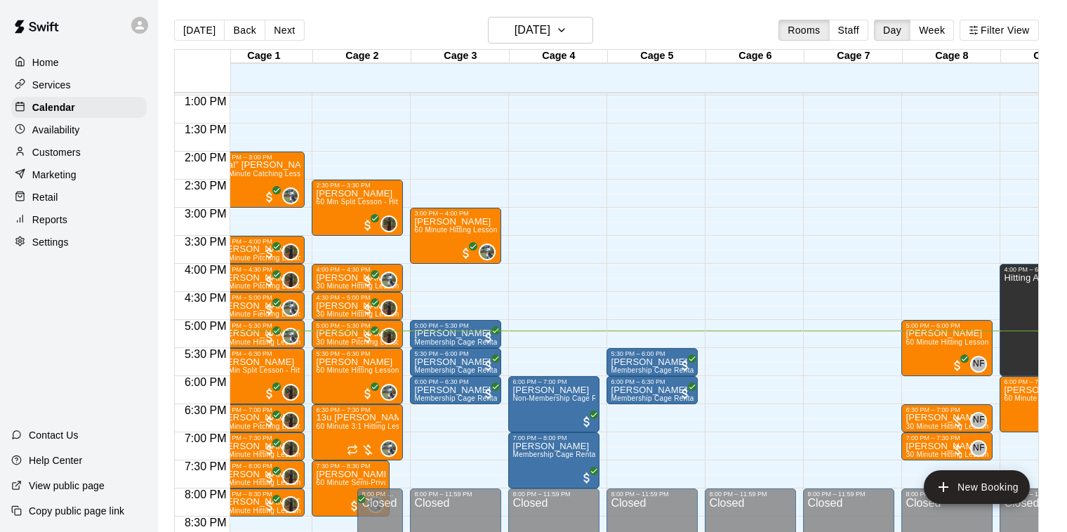
scroll to position [0, 9]
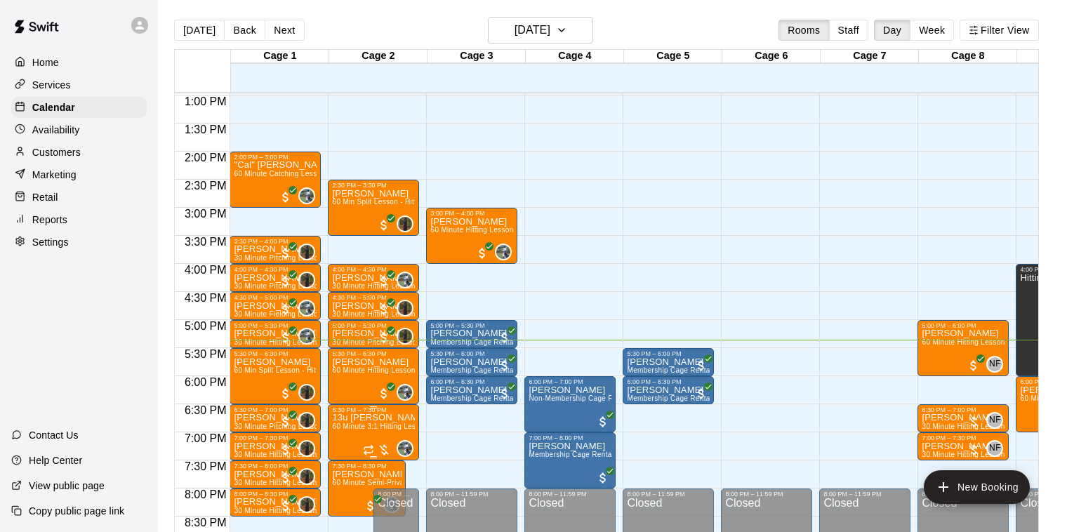
click at [391, 428] on span "60 Minute 3:1 Hitting Lesson" at bounding box center [380, 427] width 96 height 8
click at [343, 473] on img "edit" at bounding box center [347, 471] width 16 height 16
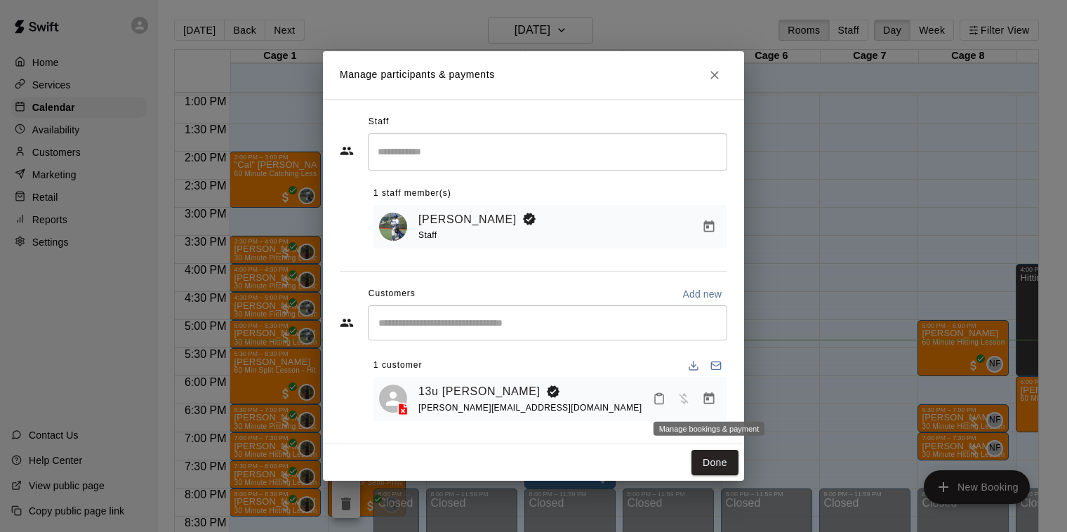
click at [709, 400] on icon "Manage bookings & payment" at bounding box center [709, 399] width 11 height 12
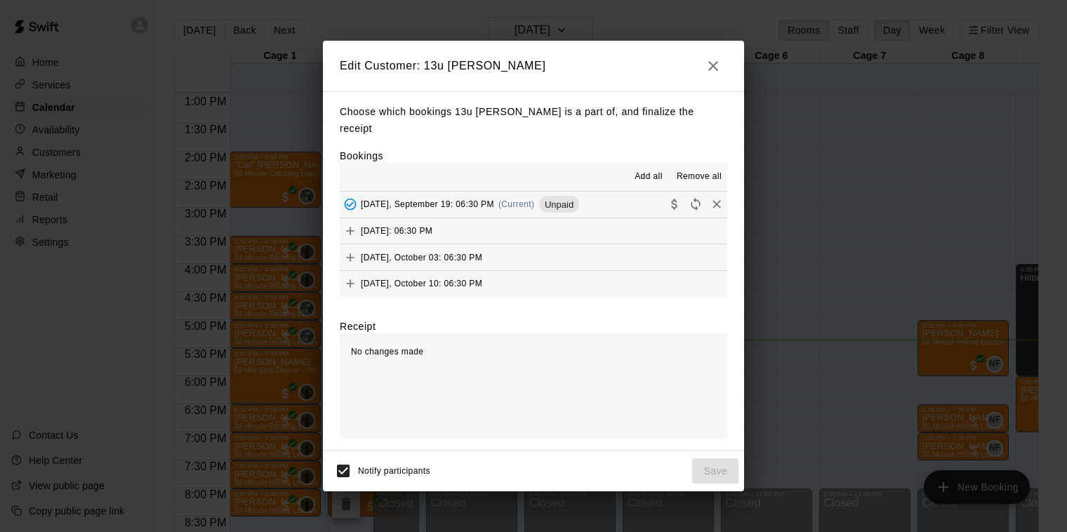
click at [518, 199] on span "(Current)" at bounding box center [517, 204] width 37 height 10
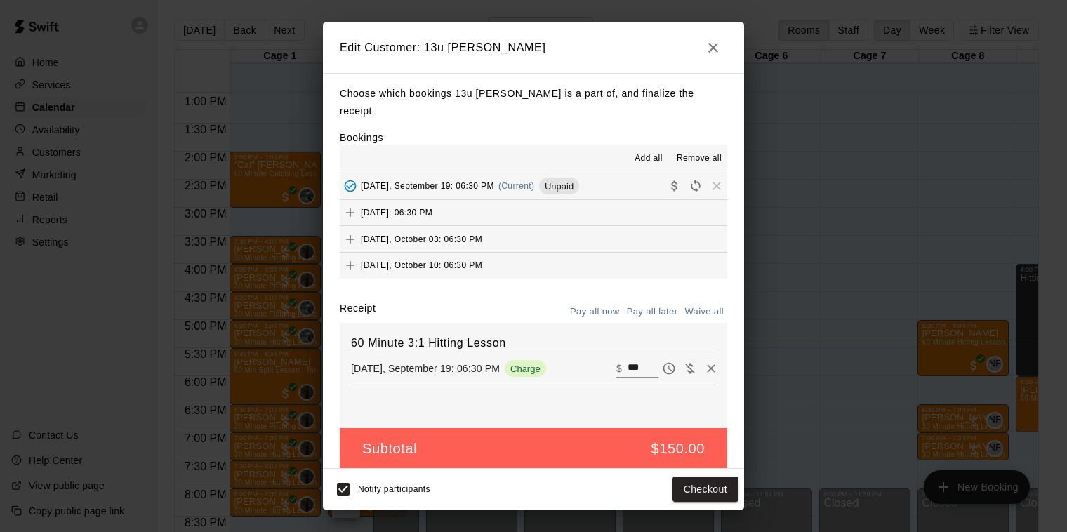
click at [708, 46] on icon "button" at bounding box center [713, 47] width 17 height 17
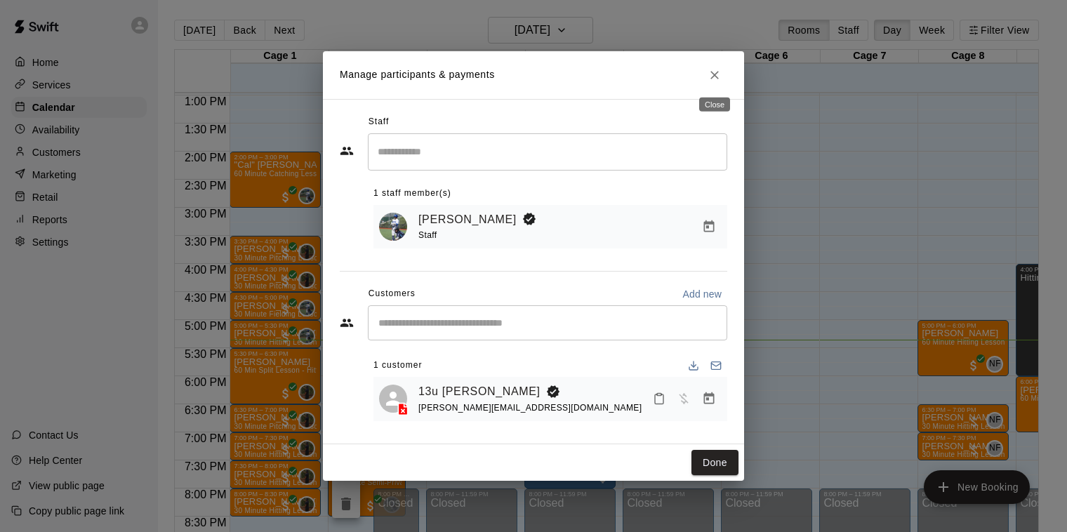
click at [715, 74] on icon "Close" at bounding box center [715, 75] width 8 height 8
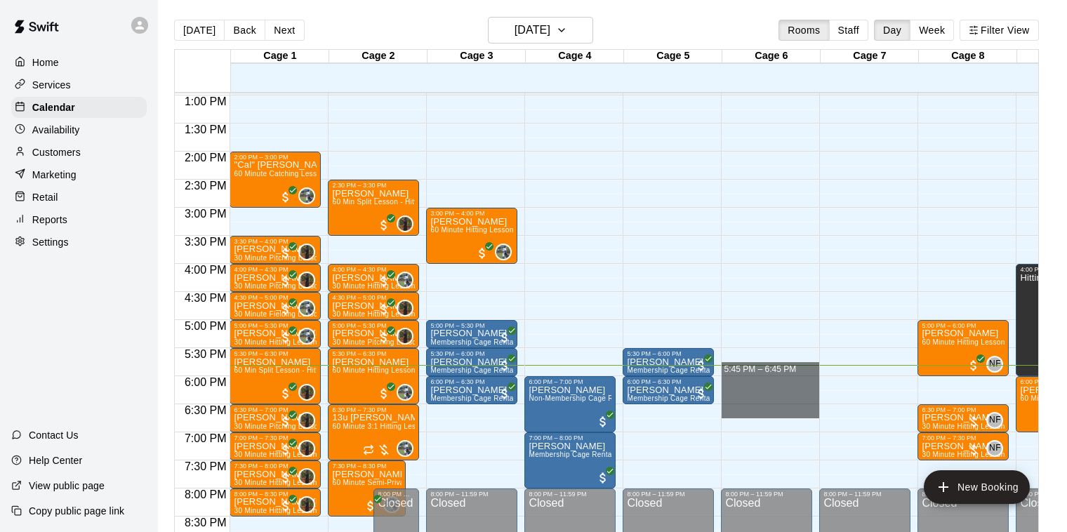
drag, startPoint x: 774, startPoint y: 367, endPoint x: 775, endPoint y: 406, distance: 39.3
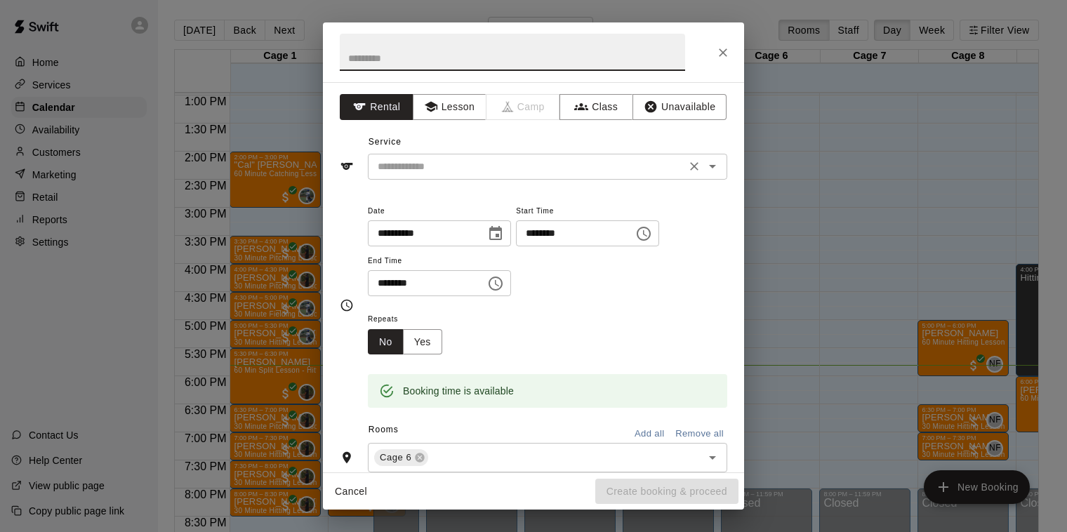
click at [713, 167] on icon "Open" at bounding box center [712, 167] width 7 height 4
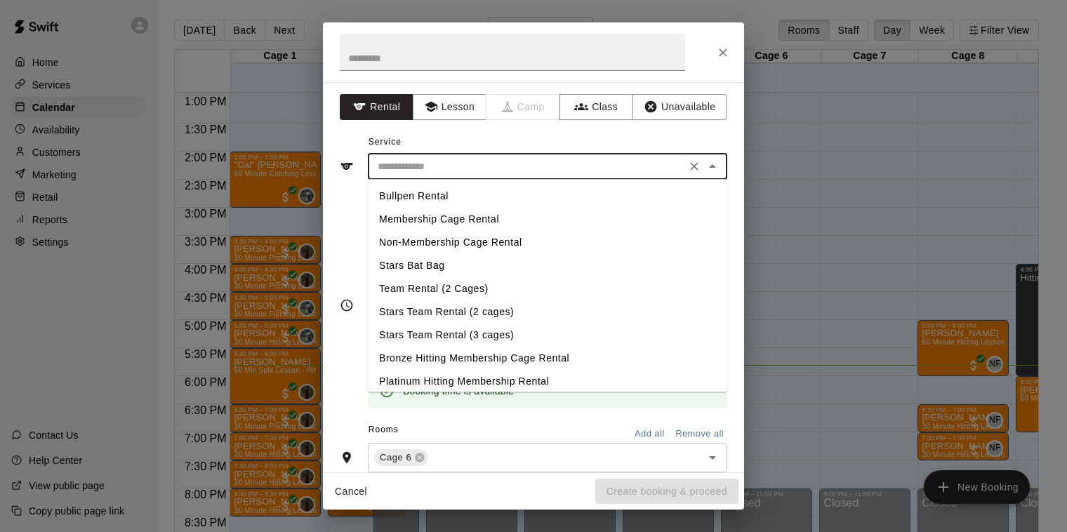
click at [428, 218] on li "Membership Cage Rental" at bounding box center [548, 219] width 360 height 23
type input "**********"
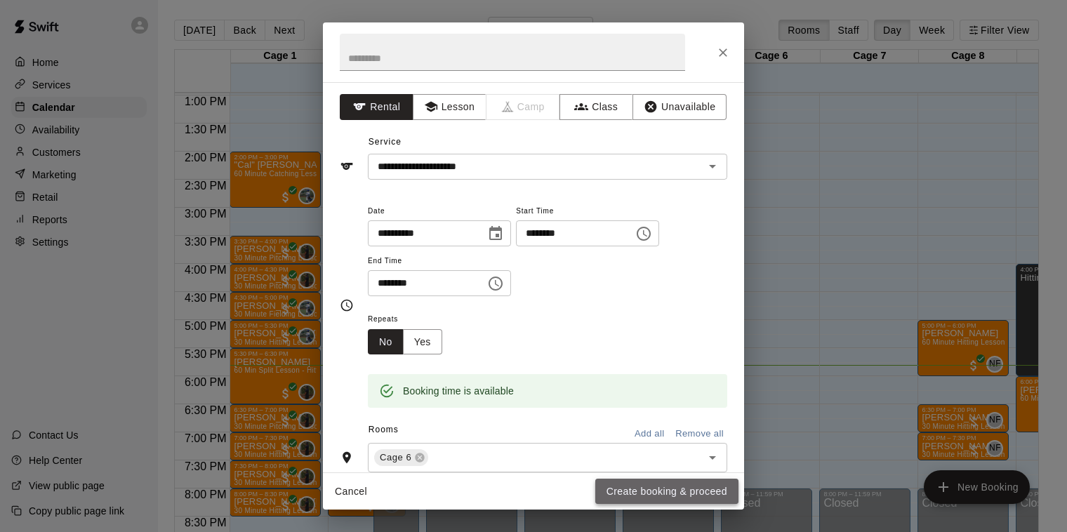
click at [652, 494] on button "Create booking & proceed" at bounding box center [667, 492] width 143 height 26
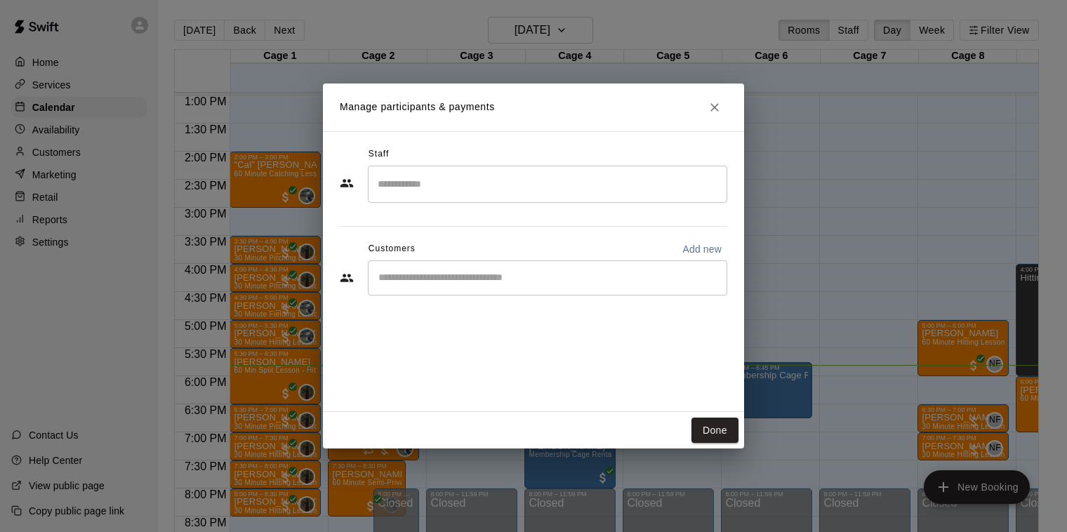
click at [440, 277] on input "Start typing to search customers..." at bounding box center [547, 278] width 347 height 14
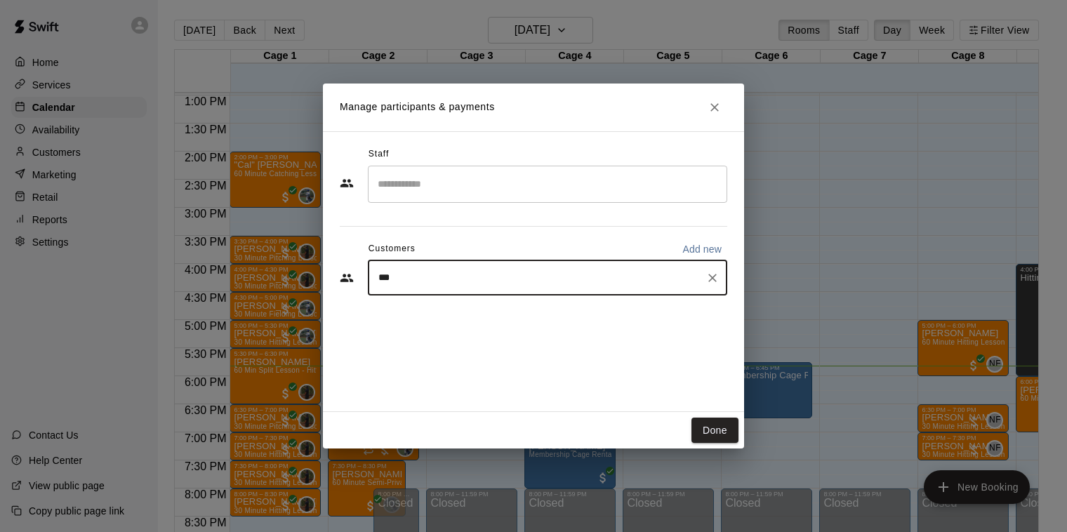
type input "****"
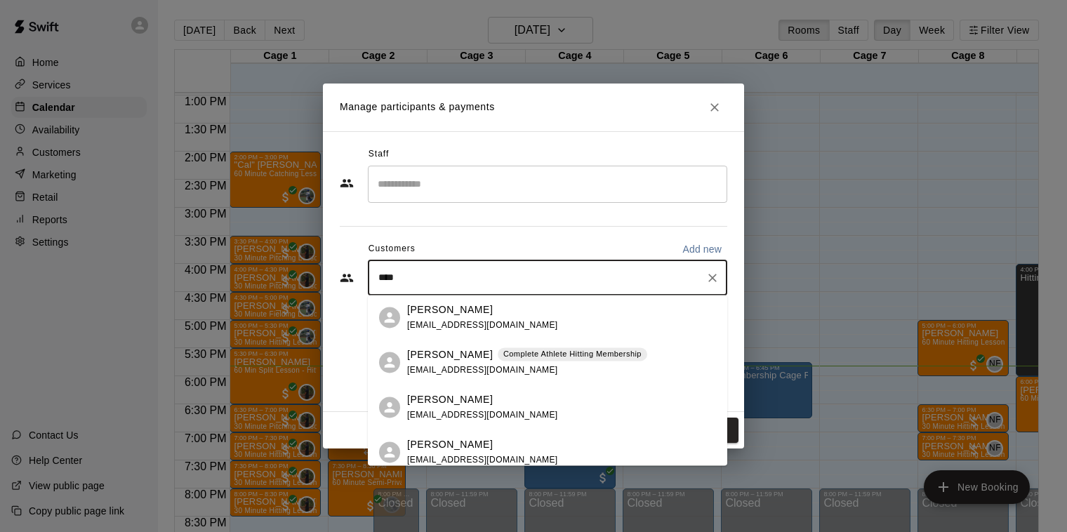
click at [436, 357] on p "[PERSON_NAME]" at bounding box center [450, 355] width 86 height 15
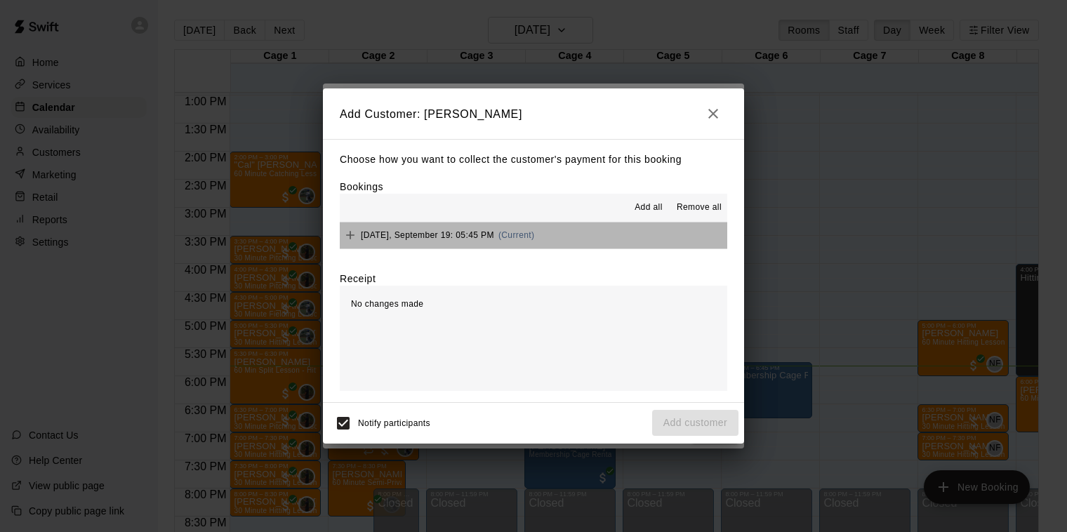
click at [515, 234] on span "(Current)" at bounding box center [517, 235] width 37 height 10
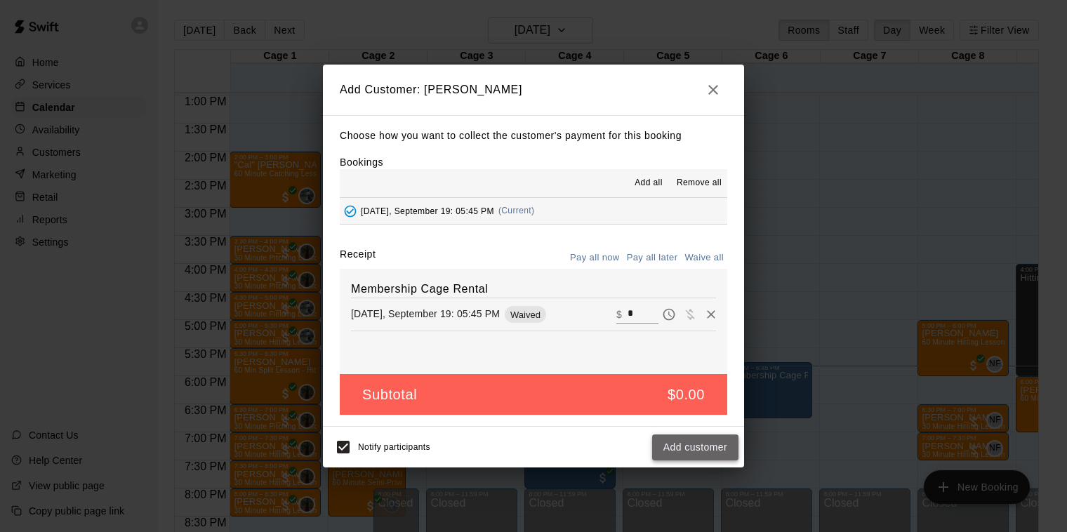
click at [680, 444] on button "Add customer" at bounding box center [695, 448] width 86 height 26
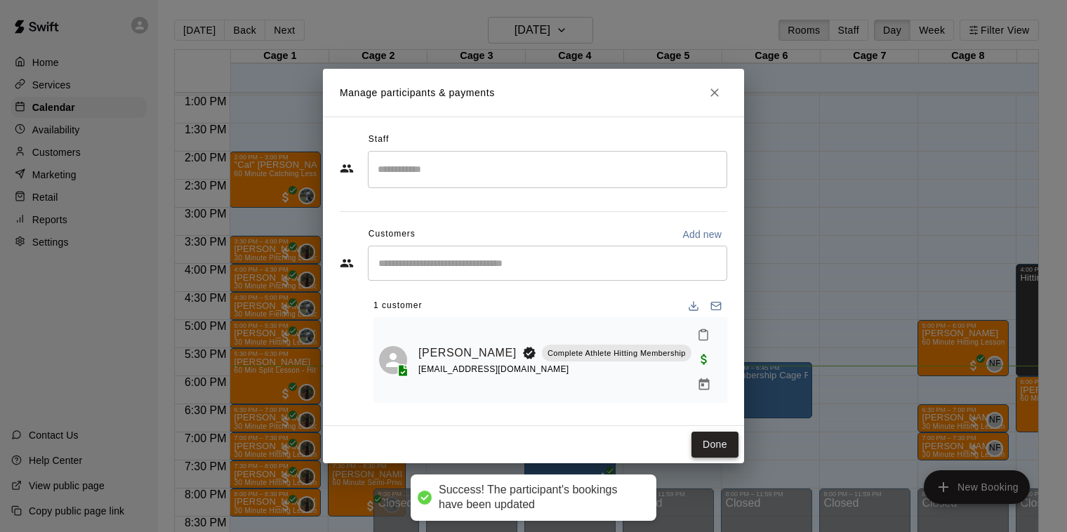
click at [707, 433] on button "Done" at bounding box center [715, 445] width 47 height 26
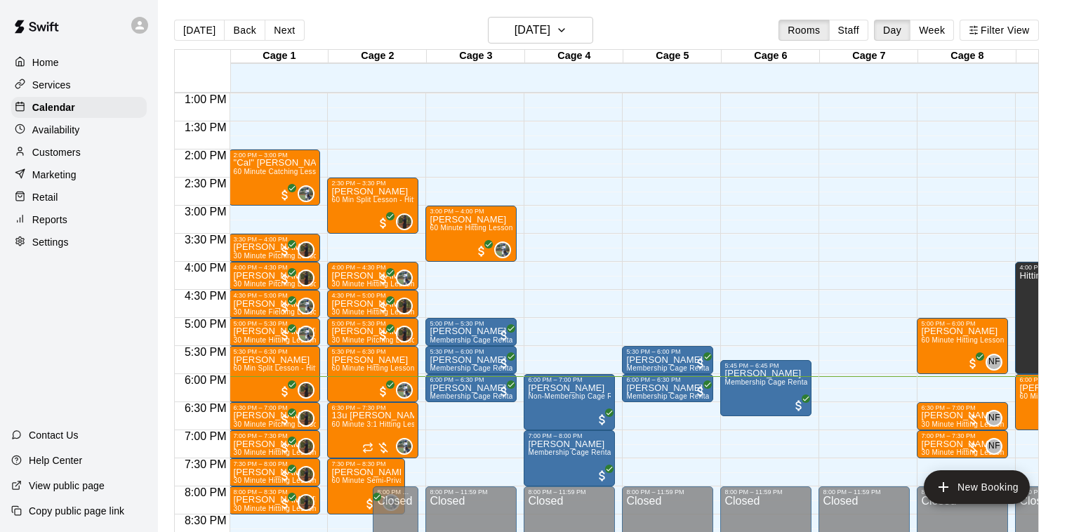
scroll to position [0, 0]
click at [289, 29] on button "Next" at bounding box center [284, 30] width 39 height 21
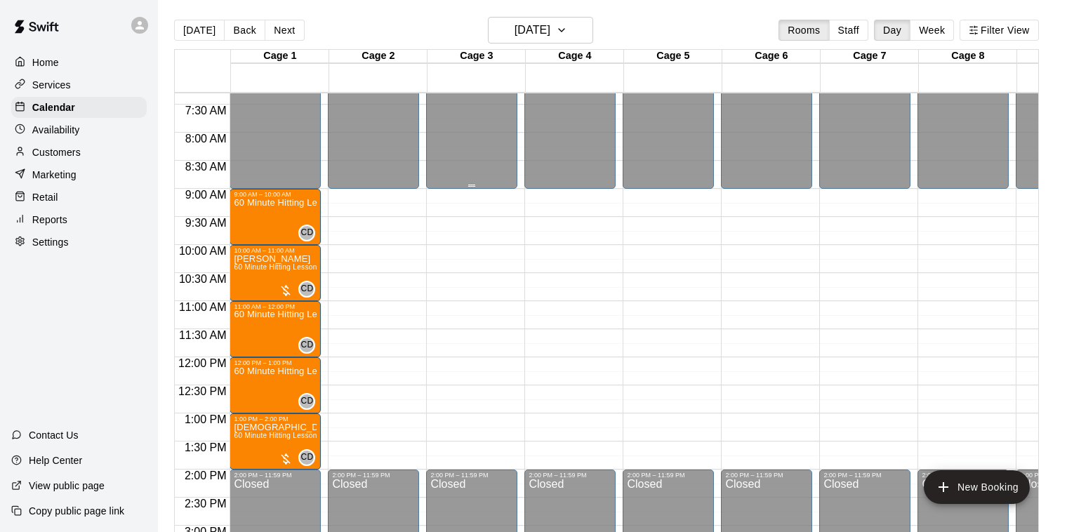
scroll to position [409, 0]
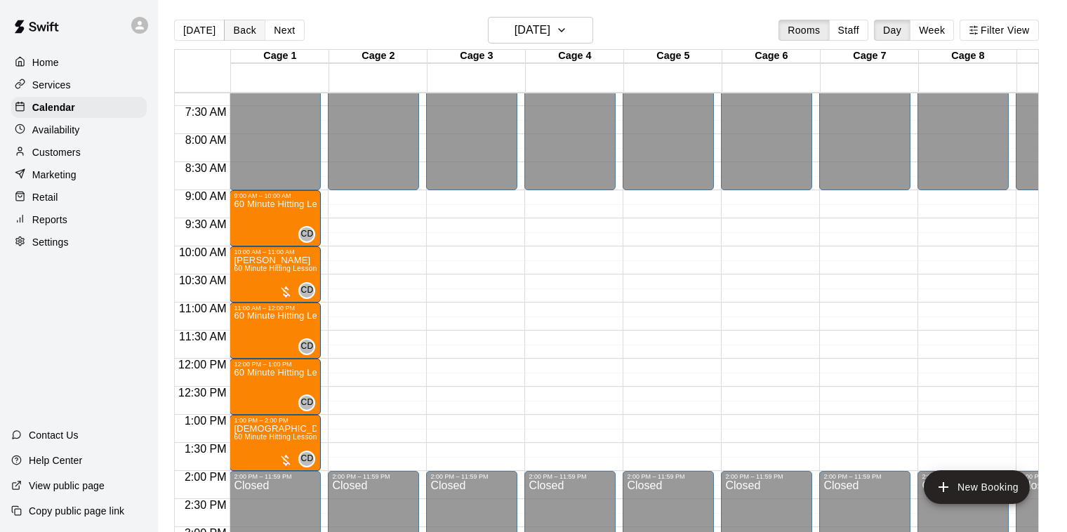
click at [238, 32] on button "Back" at bounding box center [244, 30] width 41 height 21
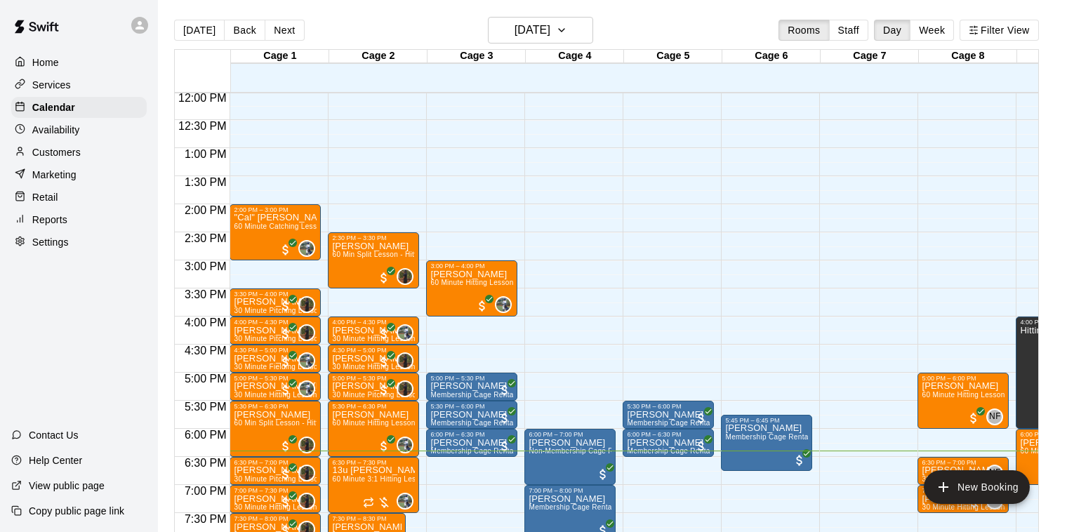
scroll to position [677, 0]
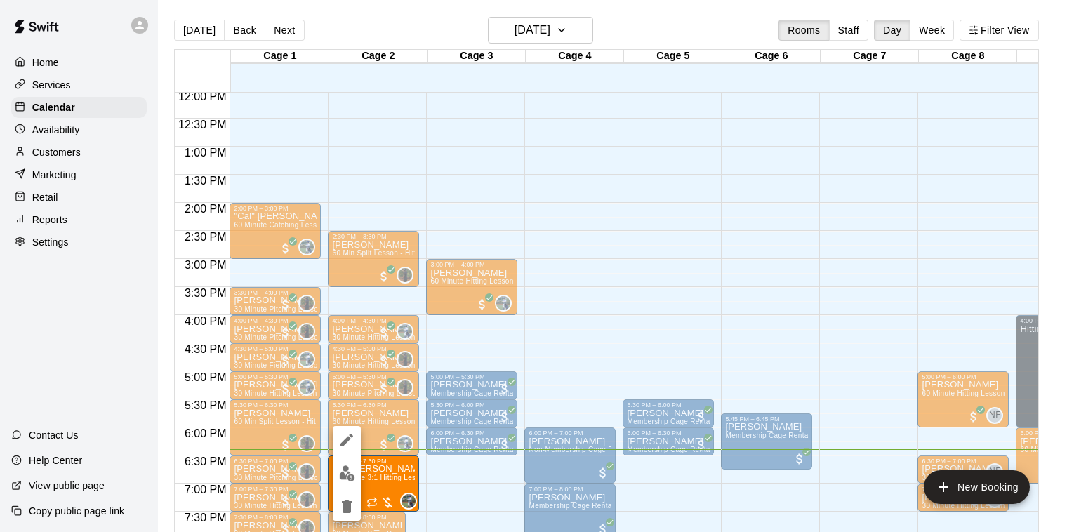
click at [469, 479] on div at bounding box center [533, 266] width 1067 height 532
click at [656, 300] on div "12:00 AM – 10:00 AM Closed 5:30 PM – 6:00 PM [PERSON_NAME] Membership Cage Rent…" at bounding box center [668, 90] width 91 height 1348
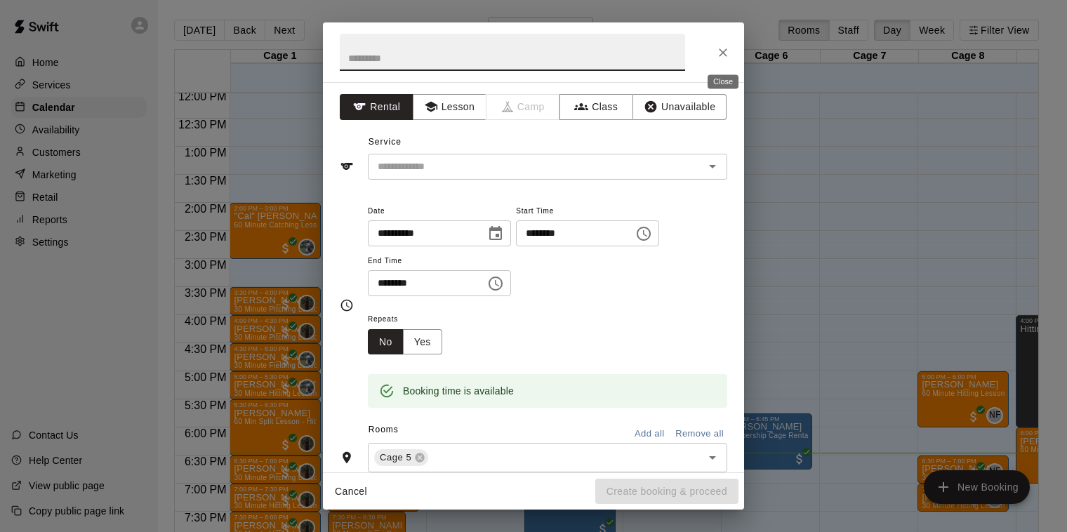
click at [724, 47] on icon "Close" at bounding box center [723, 53] width 14 height 14
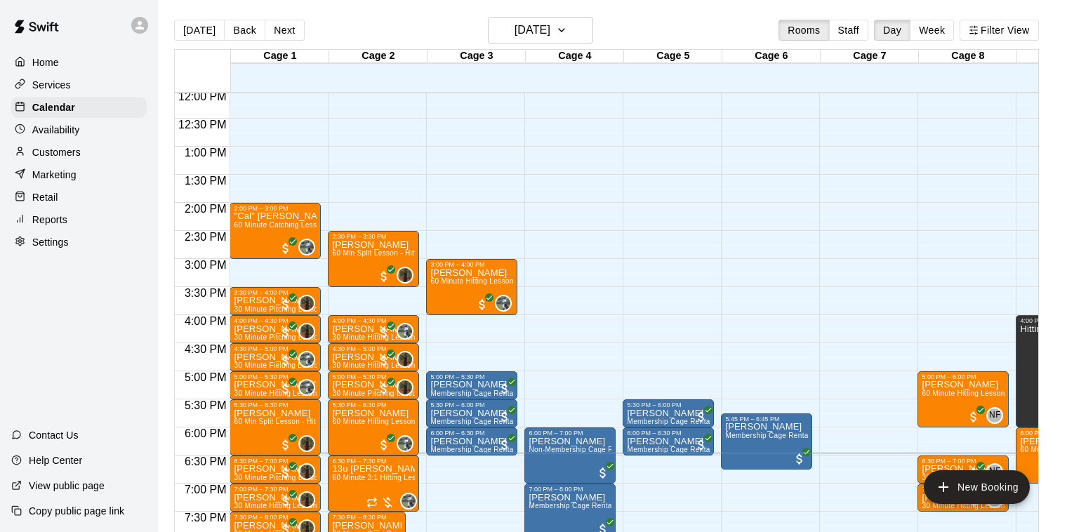
click at [385, 475] on span "60 Minute 3:1 Hitting Lesson" at bounding box center [380, 478] width 96 height 8
click at [356, 469] on p "13u [PERSON_NAME]" at bounding box center [373, 469] width 83 height 0
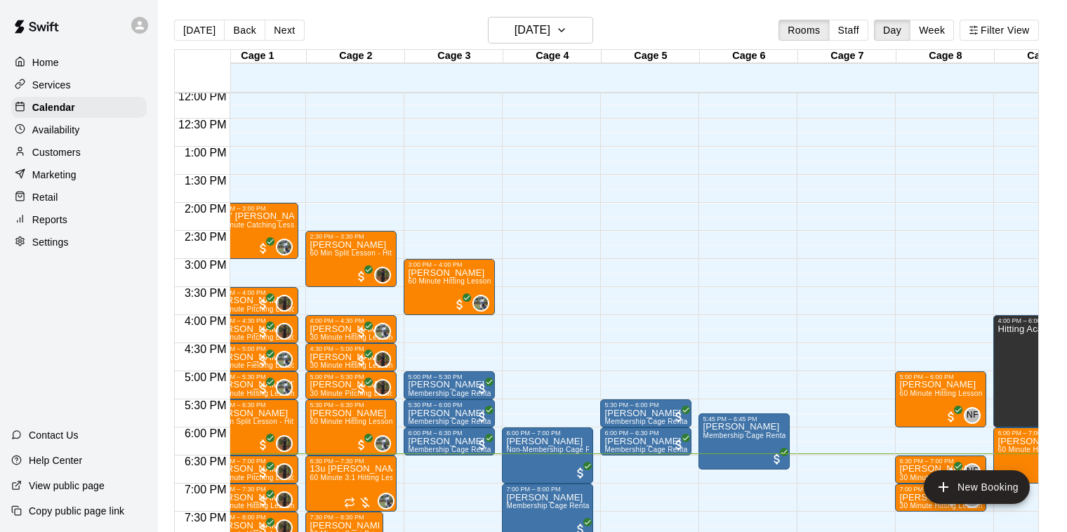
scroll to position [680, 22]
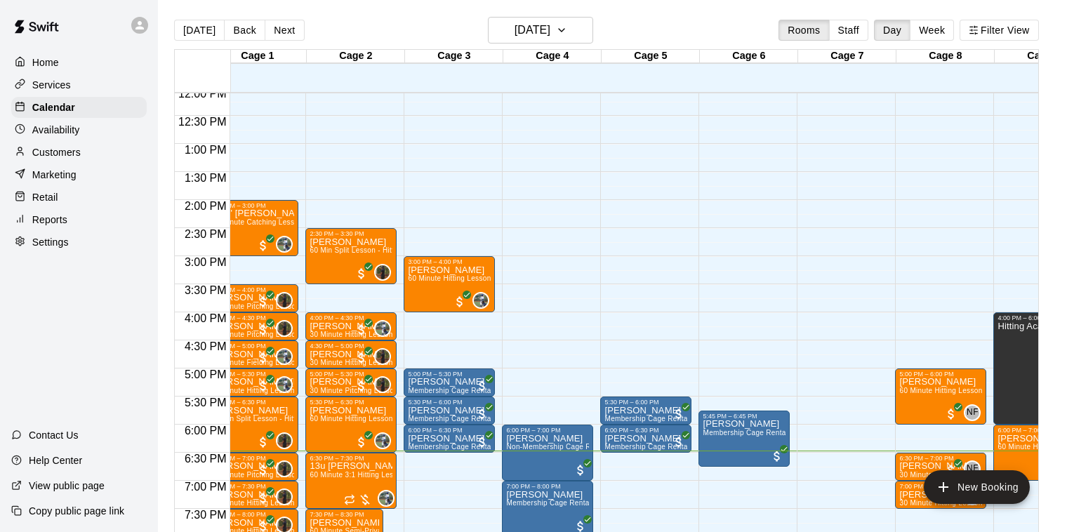
click at [357, 466] on p "13u [PERSON_NAME]" at bounding box center [351, 466] width 83 height 0
click at [365, 497] on div at bounding box center [358, 500] width 28 height 14
click at [358, 471] on span "60 Minute 3:1 Hitting Lesson" at bounding box center [358, 475] width 96 height 8
click at [350, 466] on p "13u [PERSON_NAME]" at bounding box center [351, 466] width 83 height 0
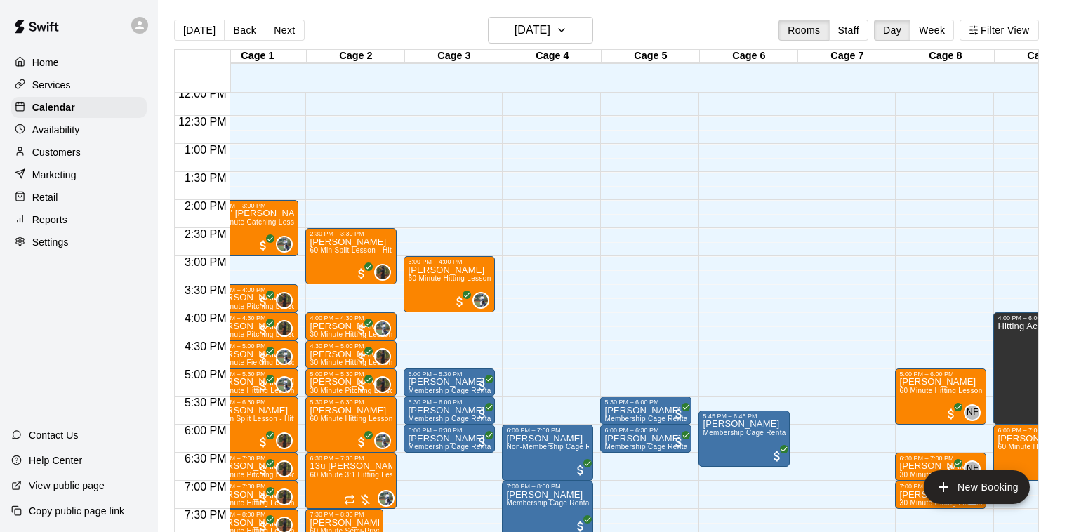
click at [350, 466] on p "13u [PERSON_NAME]" at bounding box center [351, 466] width 83 height 0
click at [368, 502] on div at bounding box center [358, 500] width 28 height 14
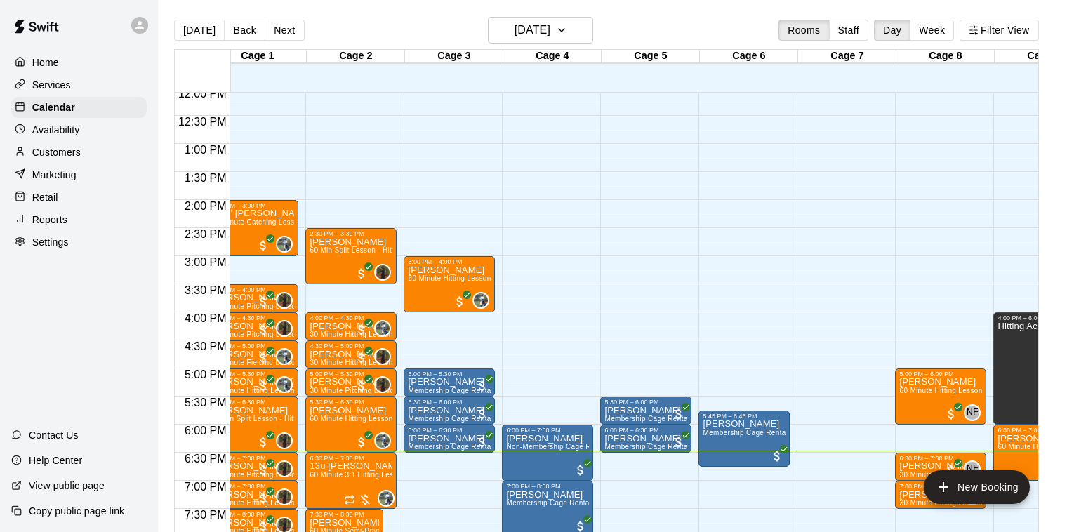
click at [363, 493] on div at bounding box center [358, 500] width 28 height 14
click at [366, 501] on div at bounding box center [358, 500] width 28 height 14
click at [360, 499] on div at bounding box center [355, 499] width 28 height 14
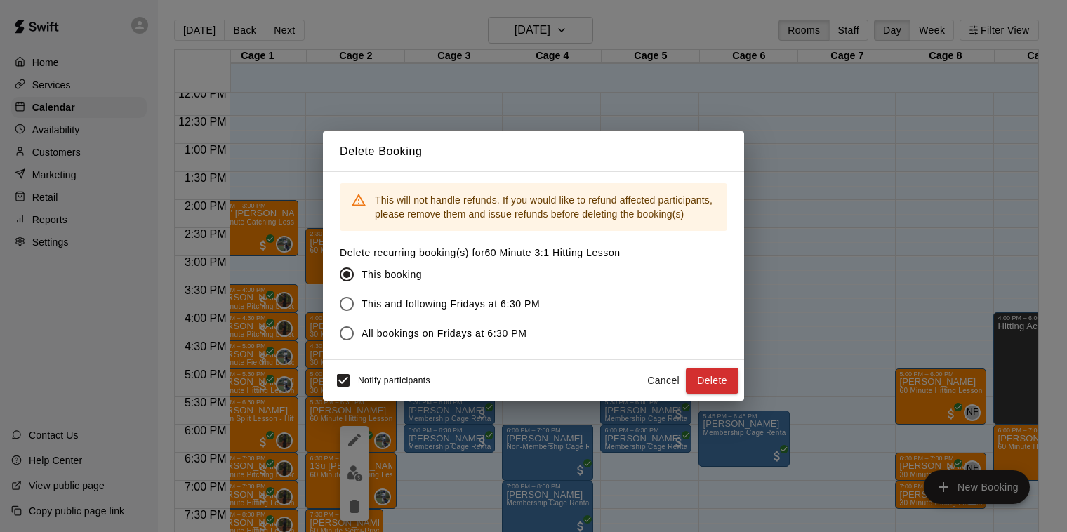
click at [648, 371] on button "Cancel" at bounding box center [663, 381] width 45 height 26
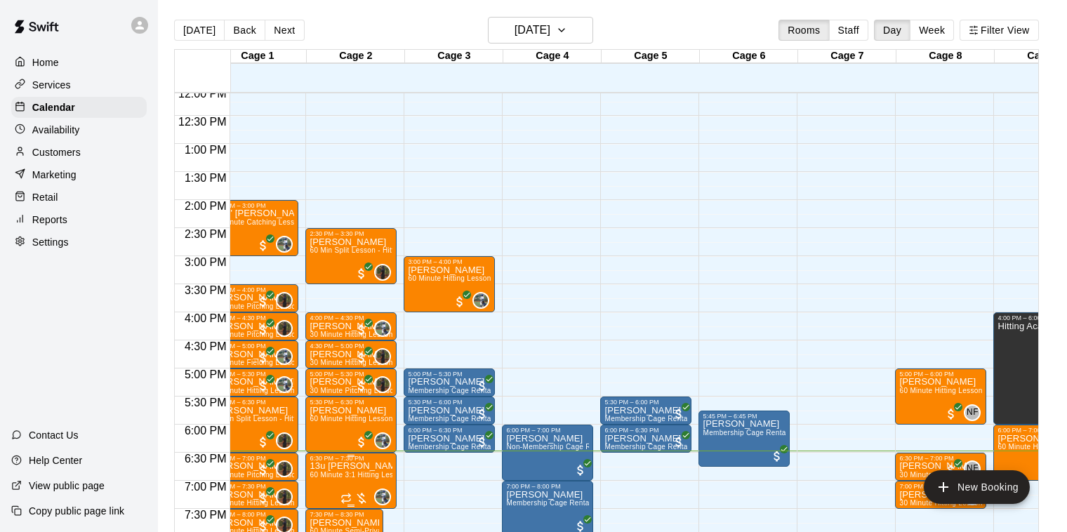
click at [362, 497] on div at bounding box center [355, 499] width 28 height 14
click at [349, 470] on img "edit" at bounding box center [355, 474] width 16 height 16
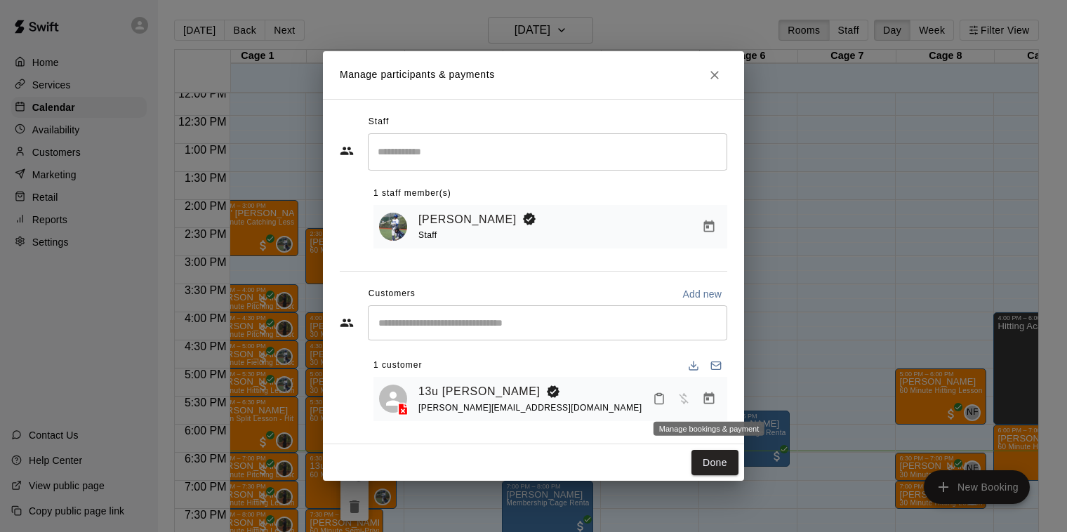
click at [704, 400] on icon "Manage bookings & payment" at bounding box center [709, 399] width 11 height 12
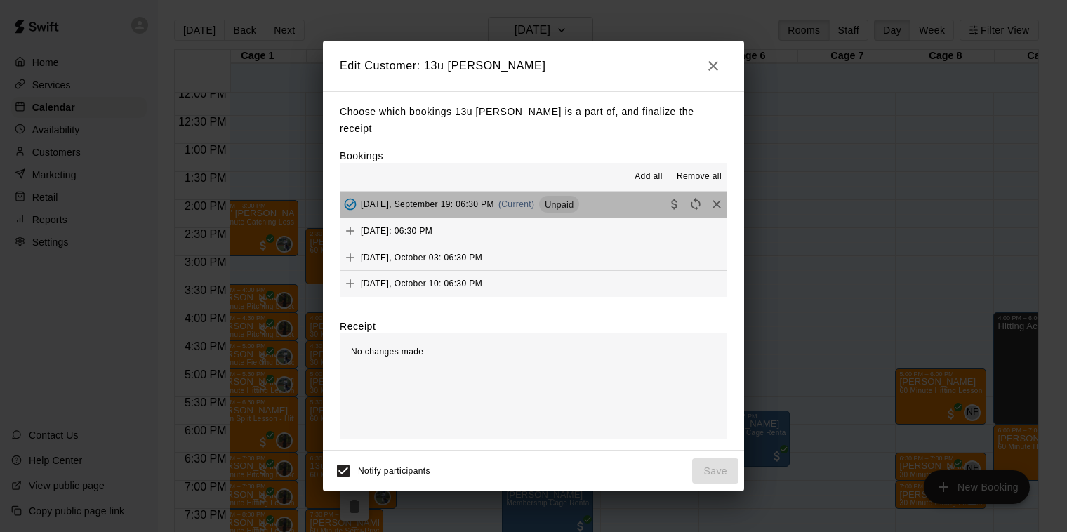
click at [449, 199] on span "[DATE], September 19: 06:30 PM" at bounding box center [427, 204] width 133 height 10
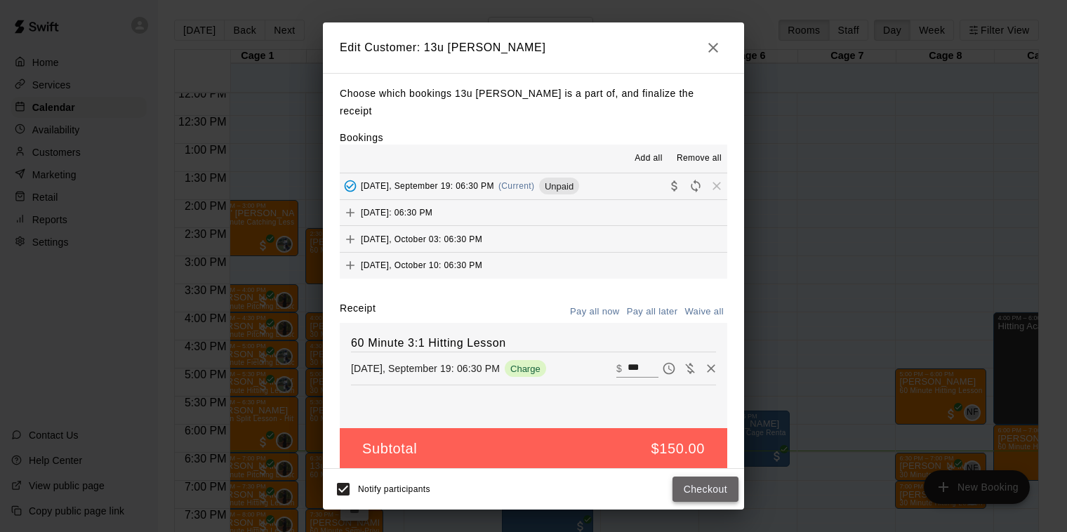
click at [712, 478] on button "Checkout" at bounding box center [706, 490] width 66 height 26
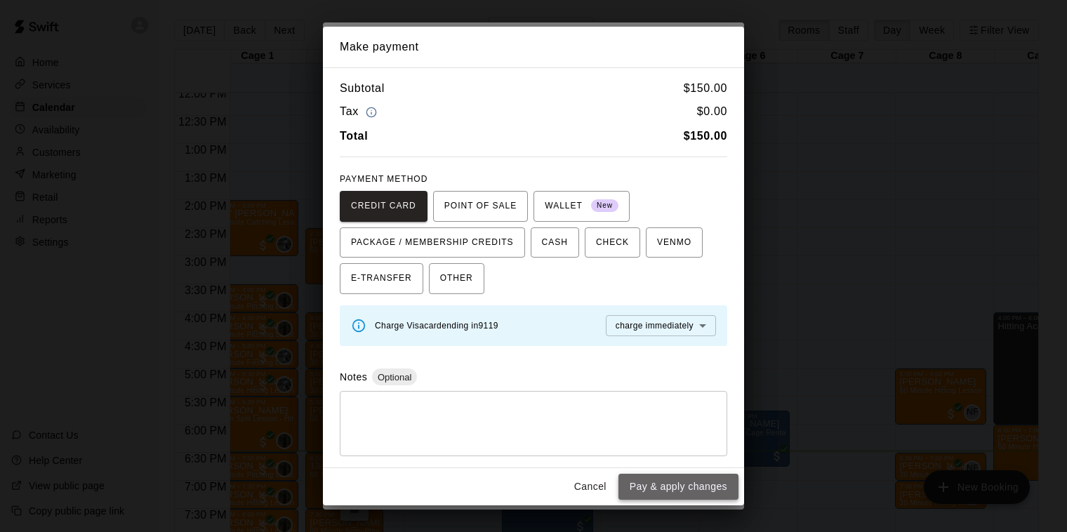
click at [673, 486] on button "Pay & apply changes" at bounding box center [679, 487] width 120 height 26
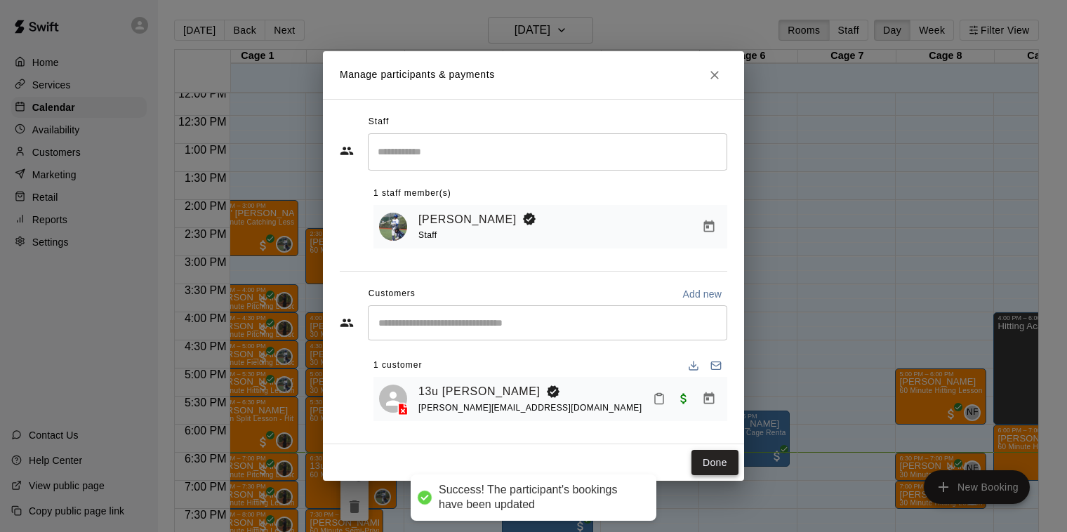
click at [706, 460] on button "Done" at bounding box center [715, 463] width 47 height 26
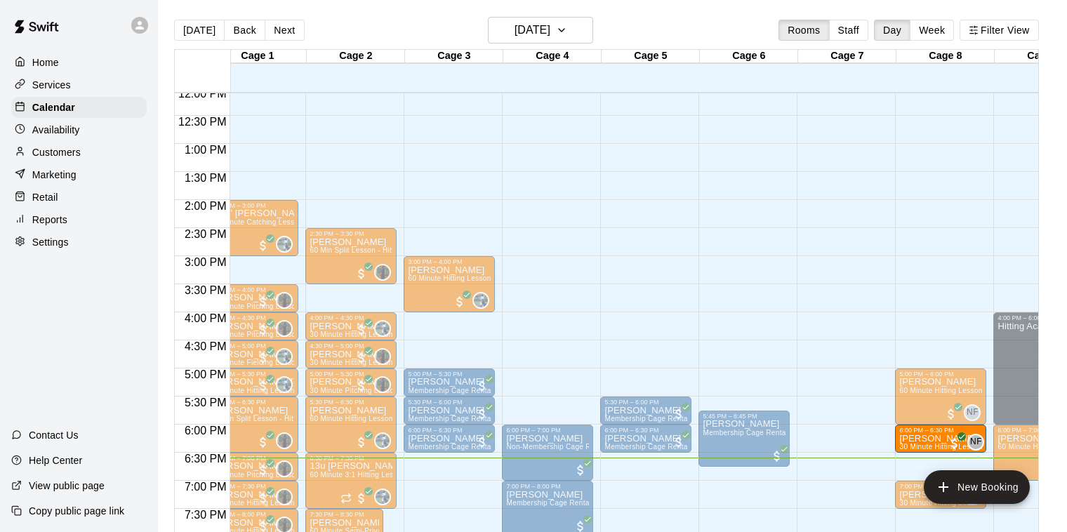
drag, startPoint x: 916, startPoint y: 463, endPoint x: 918, endPoint y: 447, distance: 16.2
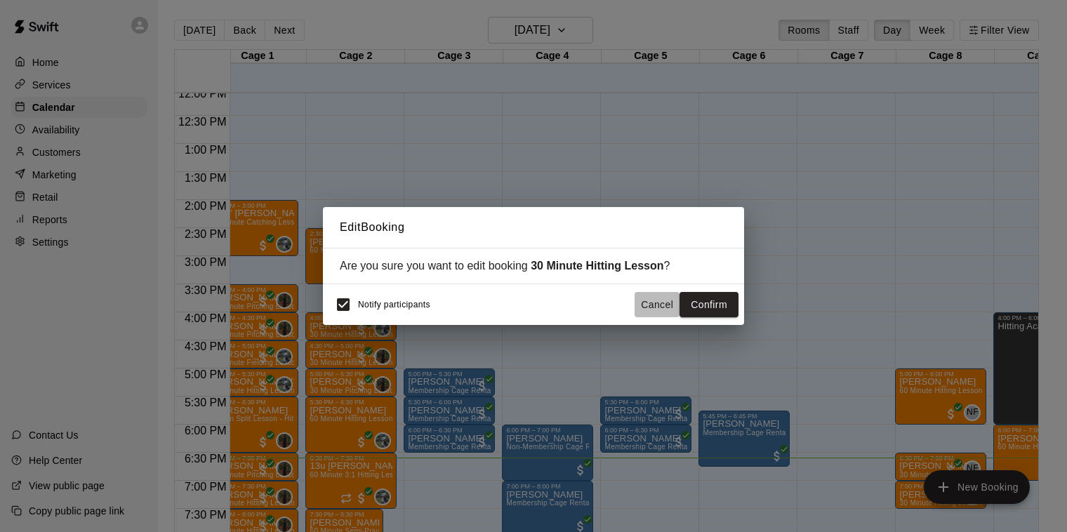
click at [650, 306] on button "Cancel" at bounding box center [657, 305] width 45 height 26
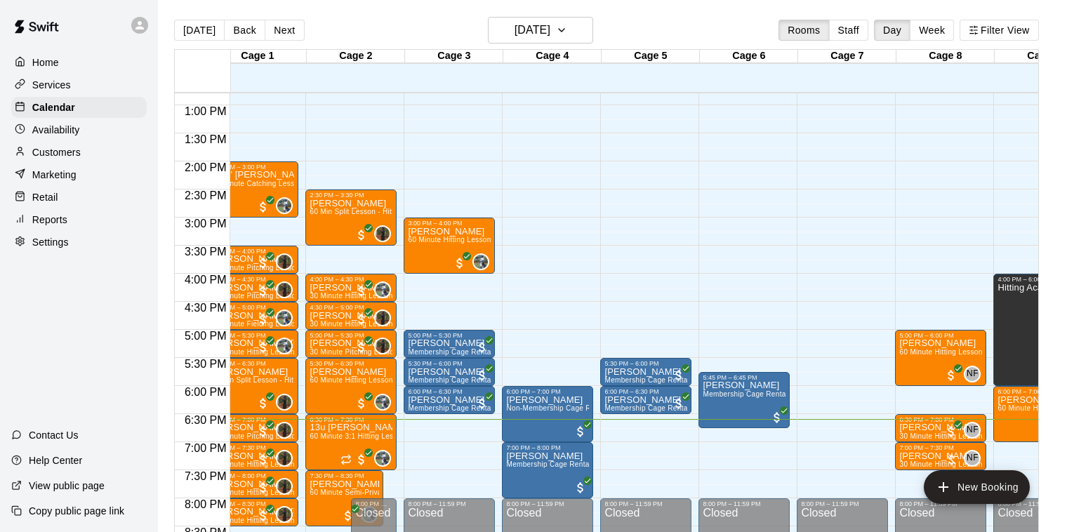
scroll to position [0, 22]
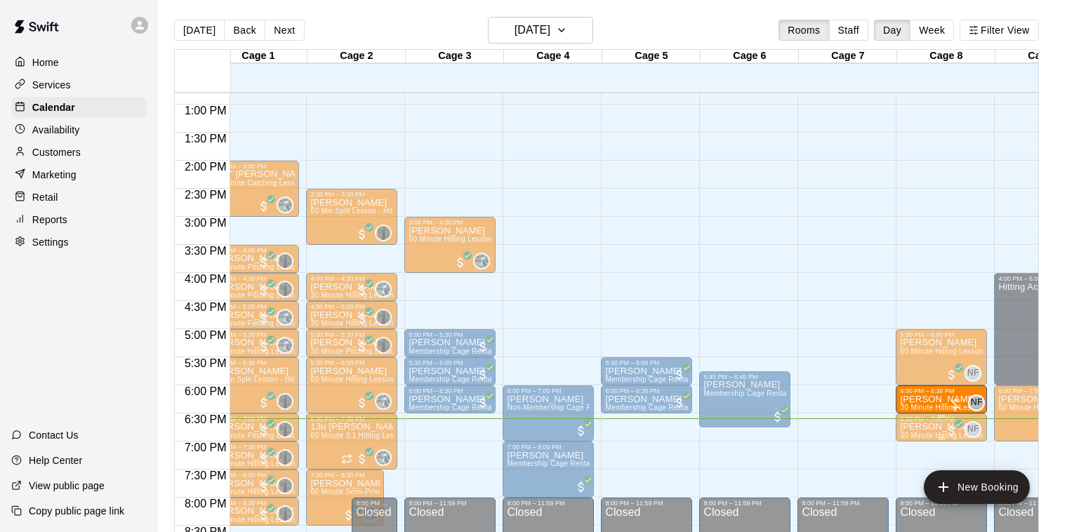
drag, startPoint x: 916, startPoint y: 464, endPoint x: 919, endPoint y: 421, distance: 42.9
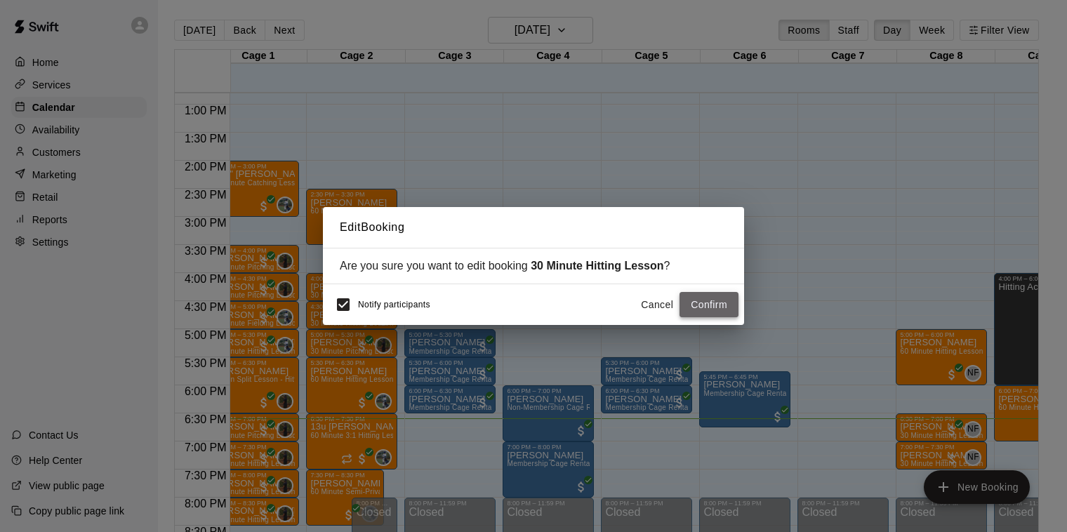
click at [728, 303] on button "Confirm" at bounding box center [709, 305] width 59 height 26
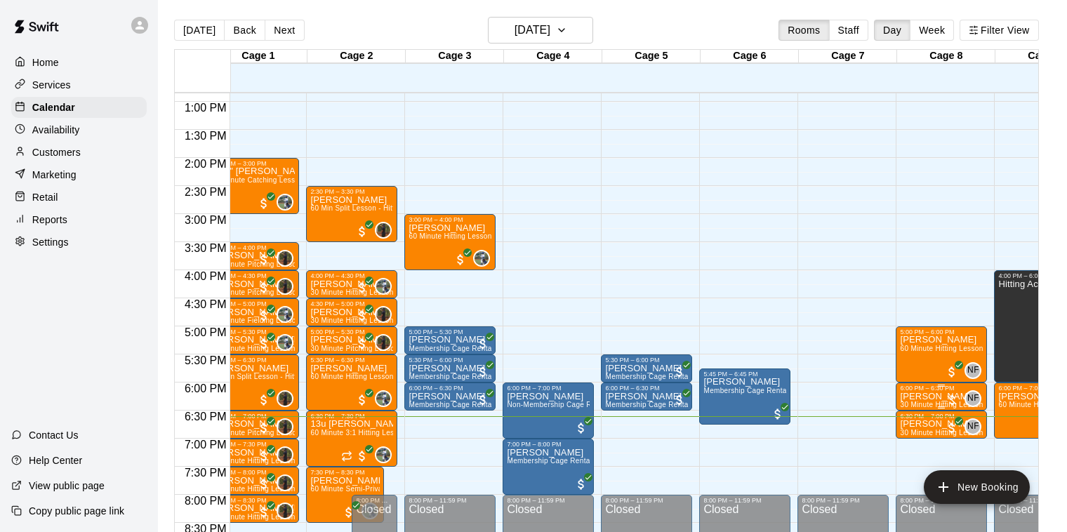
scroll to position [721, 22]
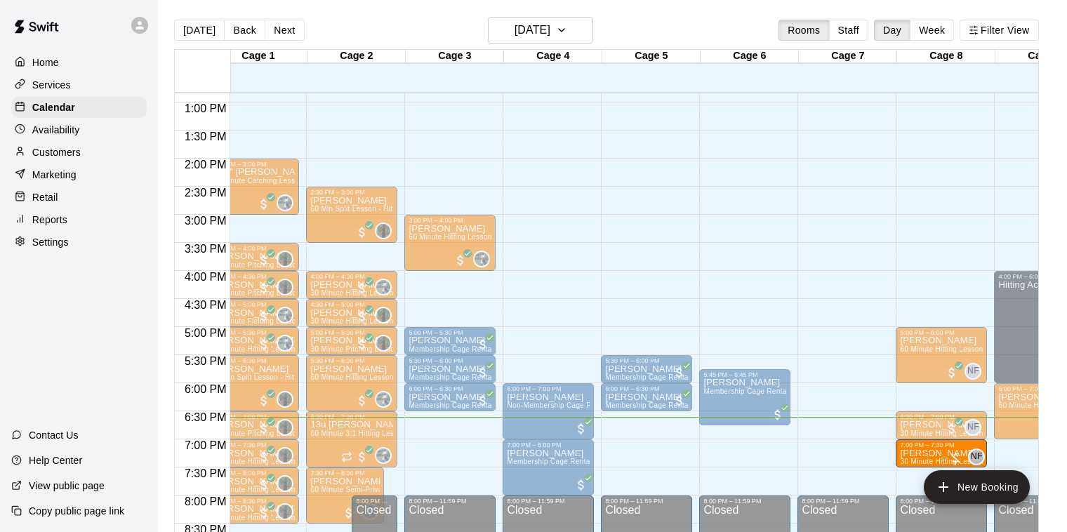
drag, startPoint x: 920, startPoint y: 400, endPoint x: 912, endPoint y: 455, distance: 55.3
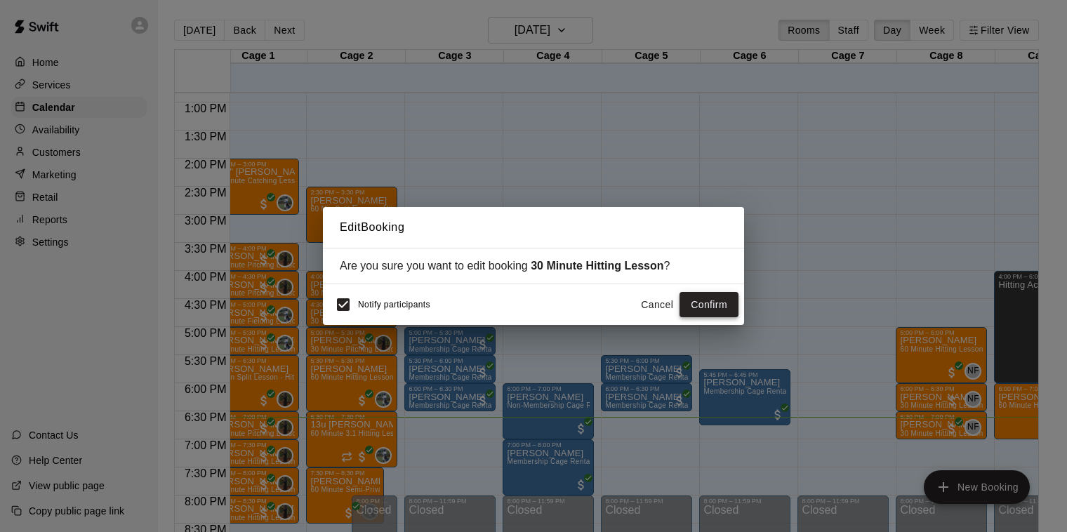
click at [714, 307] on button "Confirm" at bounding box center [709, 305] width 59 height 26
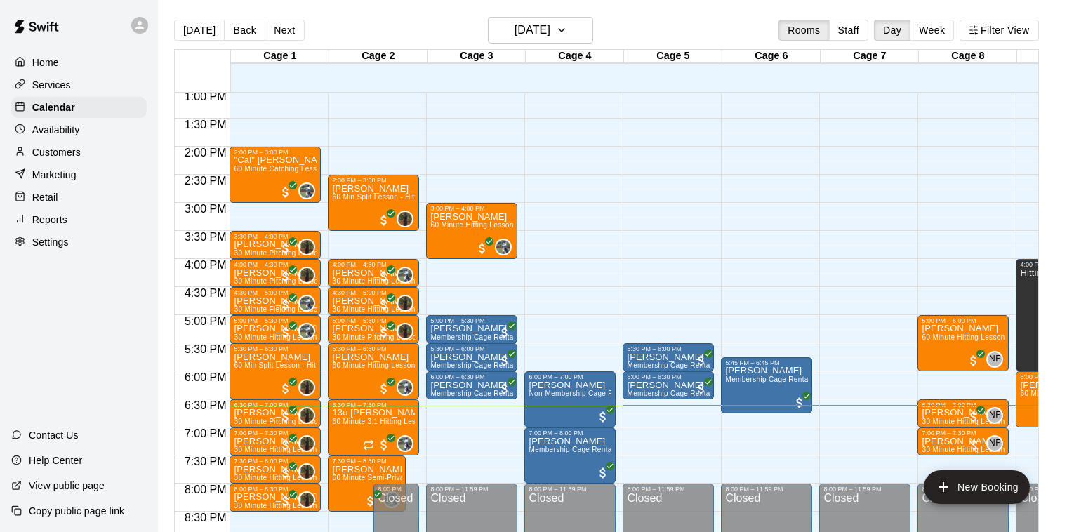
scroll to position [736, 0]
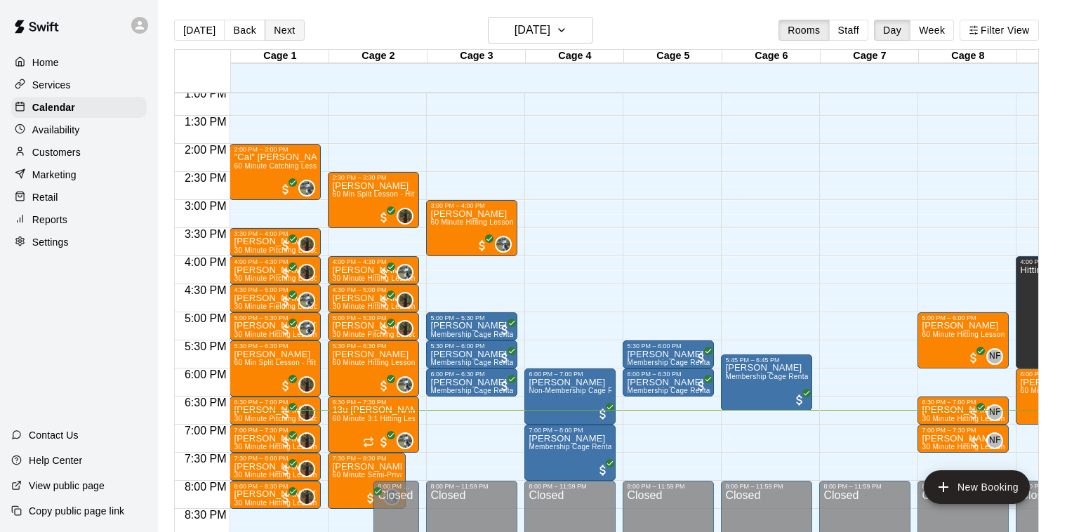
click at [277, 30] on button "Next" at bounding box center [284, 30] width 39 height 21
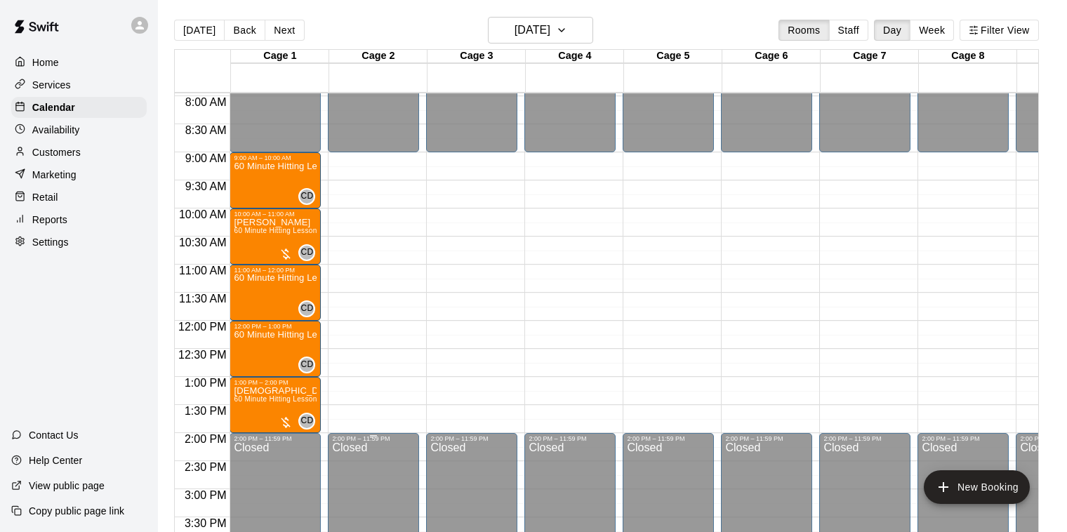
scroll to position [424, 0]
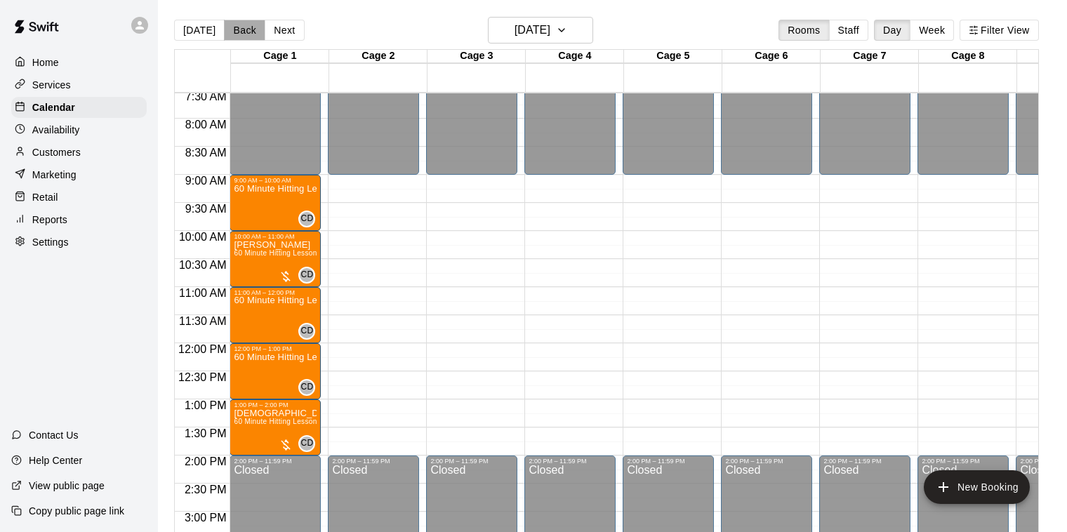
click at [241, 27] on button "Back" at bounding box center [244, 30] width 41 height 21
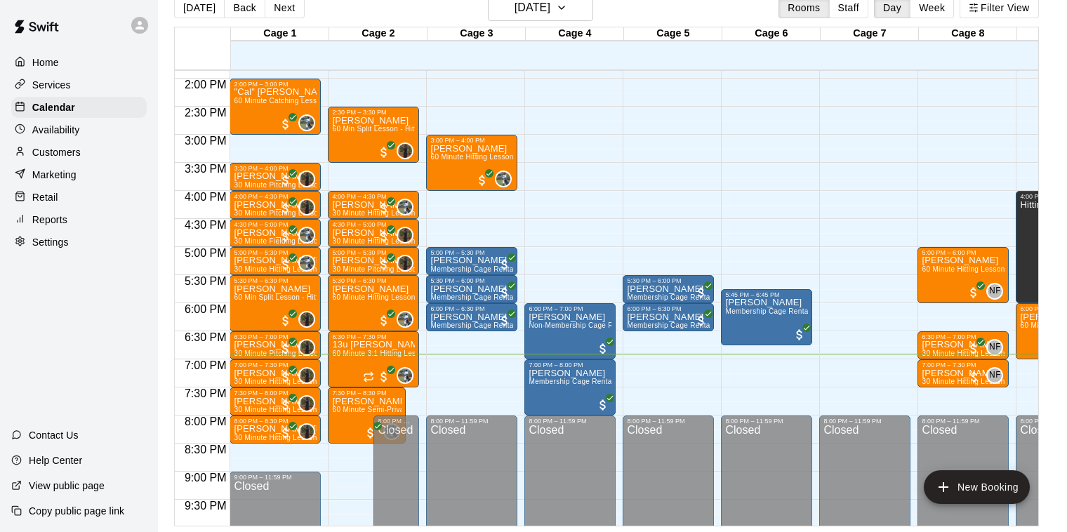
scroll to position [780, 0]
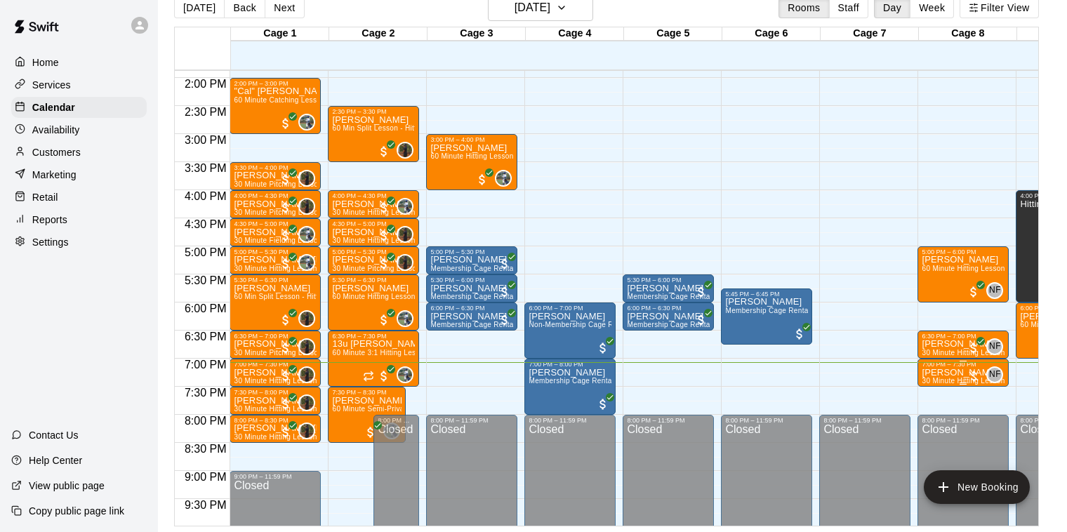
click at [957, 373] on p "[PERSON_NAME]" at bounding box center [963, 373] width 83 height 0
click at [934, 420] on img "edit" at bounding box center [937, 420] width 16 height 16
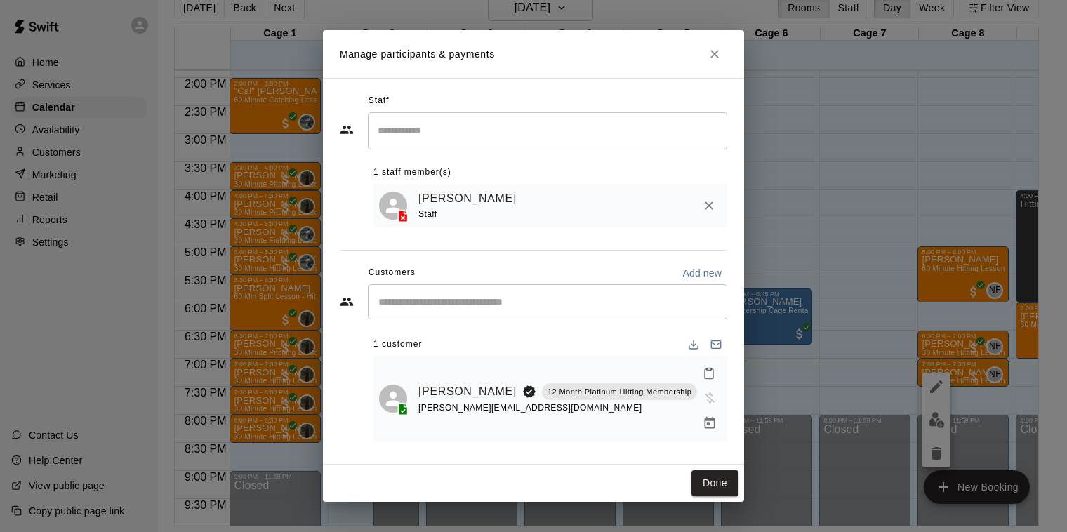
click at [705, 417] on icon "Manage bookings & payment" at bounding box center [710, 423] width 11 height 12
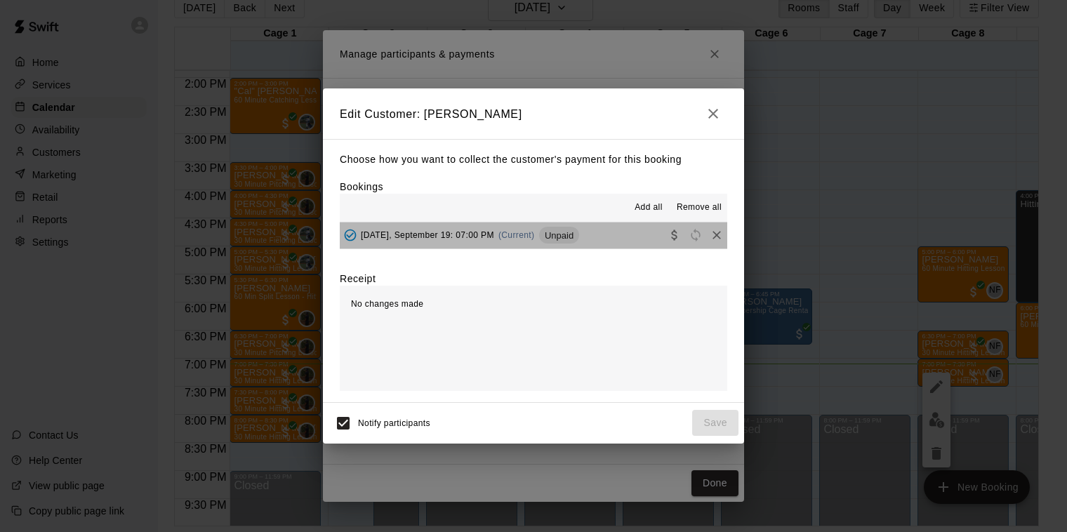
click at [513, 237] on span "(Current)" at bounding box center [517, 235] width 37 height 10
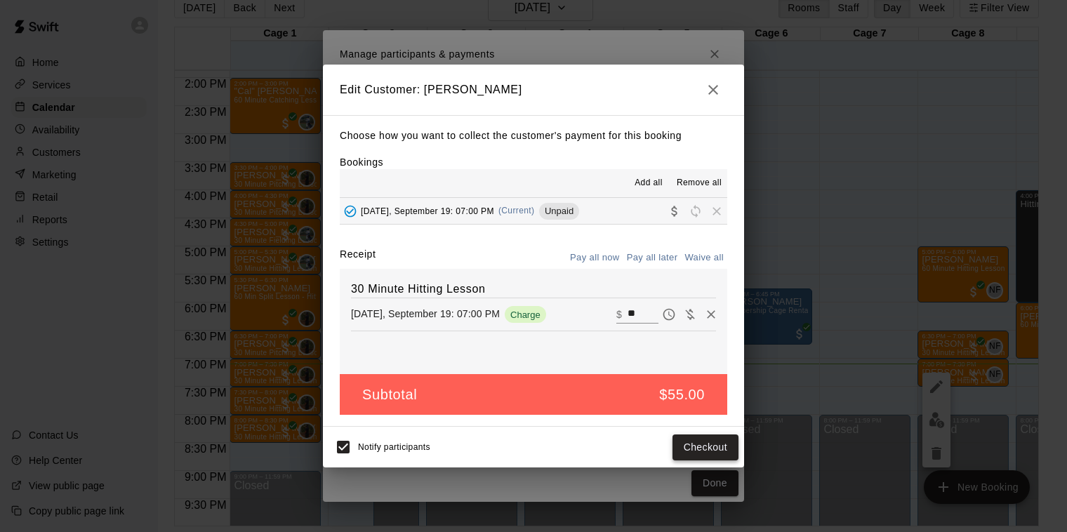
click at [705, 445] on button "Checkout" at bounding box center [706, 448] width 66 height 26
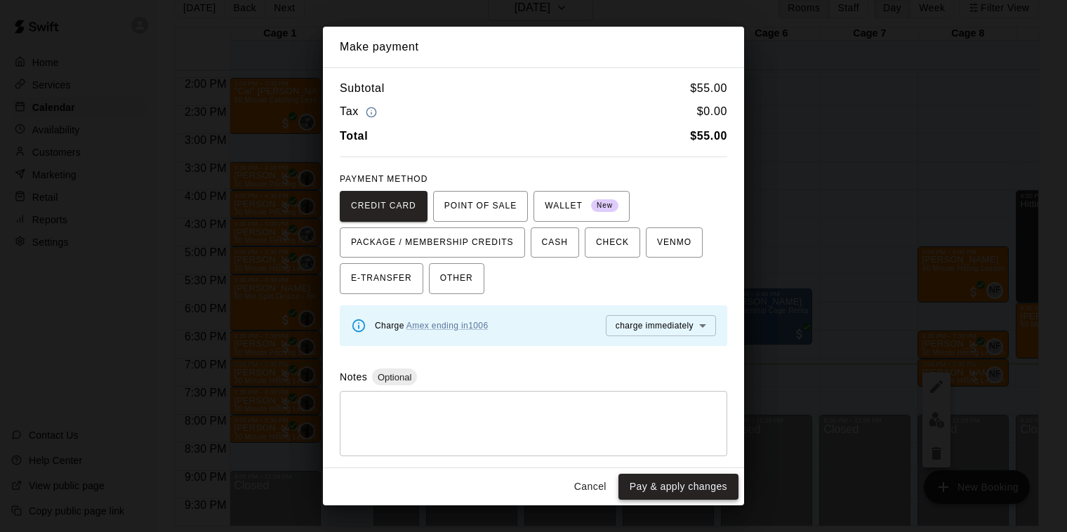
click at [657, 482] on button "Pay & apply changes" at bounding box center [679, 487] width 120 height 26
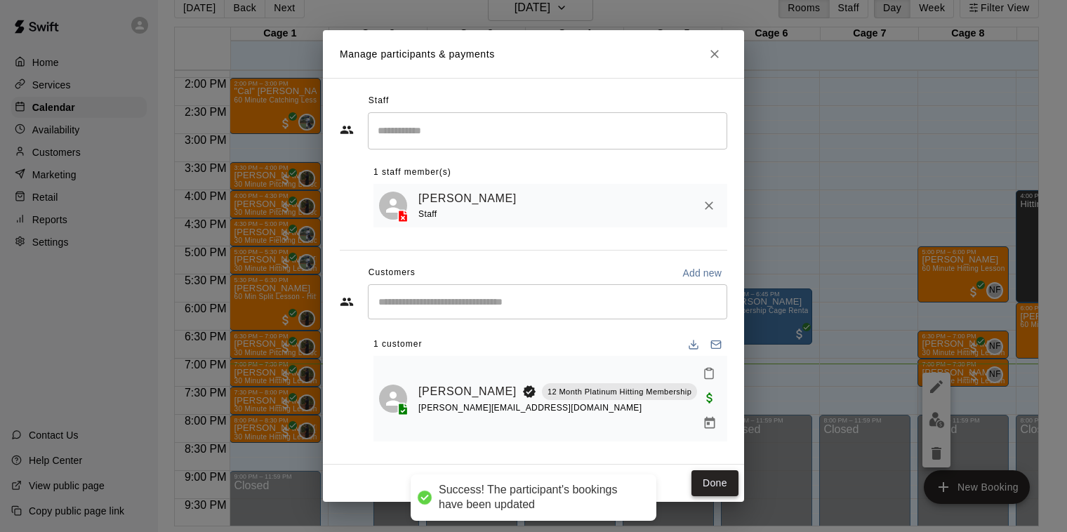
click at [718, 471] on button "Done" at bounding box center [715, 484] width 47 height 26
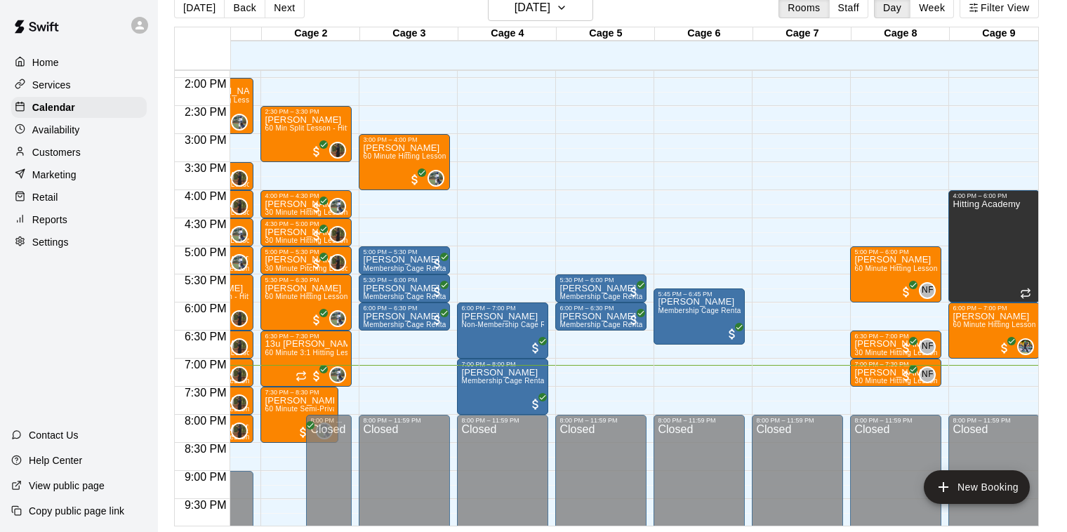
scroll to position [0, 0]
